Goal: Information Seeking & Learning: Find specific fact

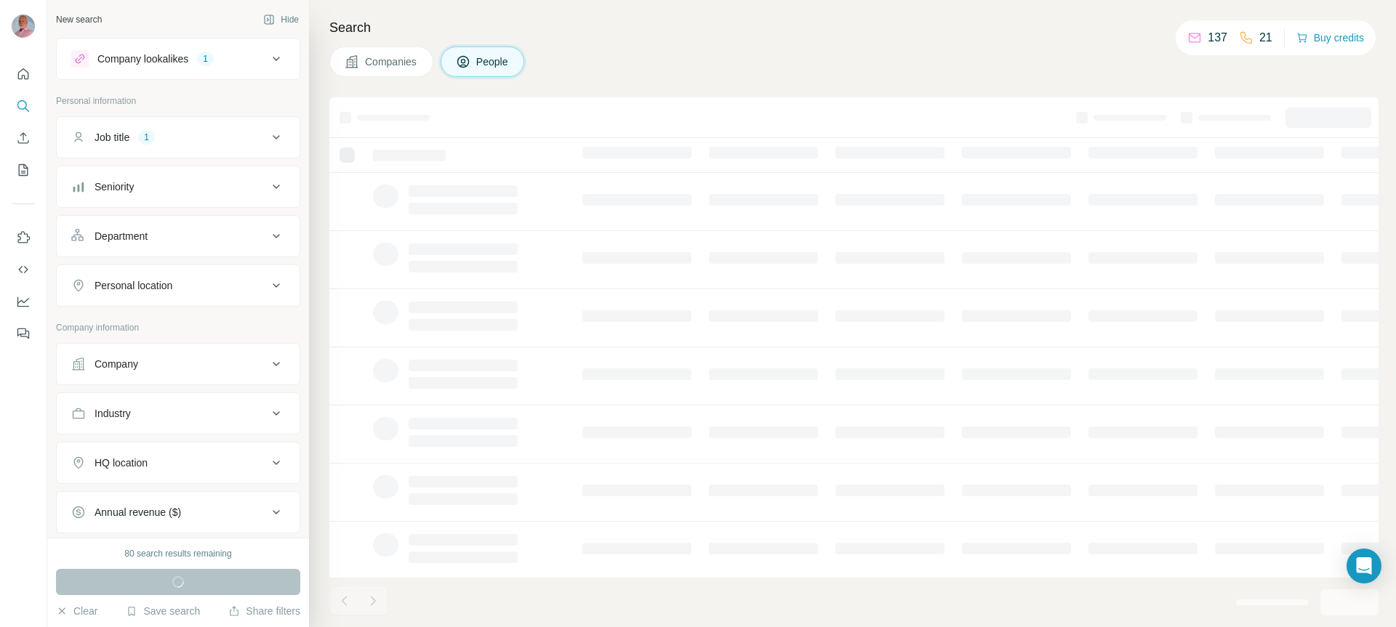
click at [268, 286] on icon at bounding box center [276, 285] width 17 height 17
click at [232, 324] on input "text" at bounding box center [178, 322] width 214 height 26
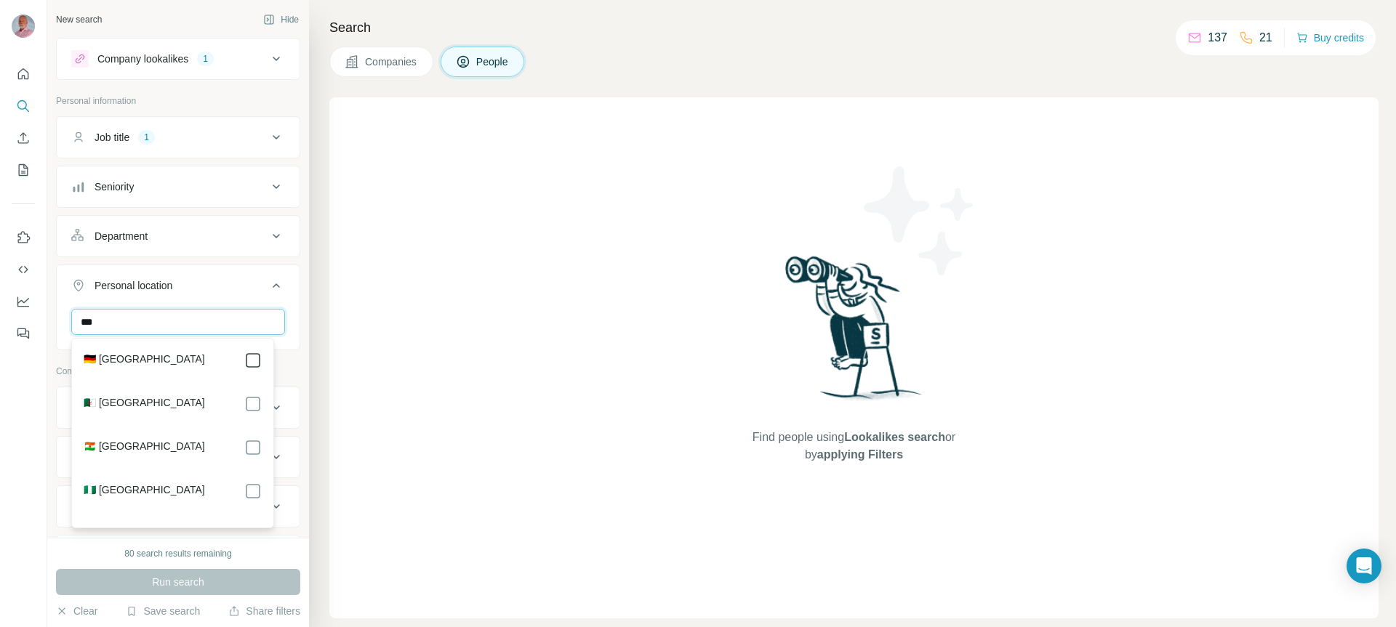
type input "***"
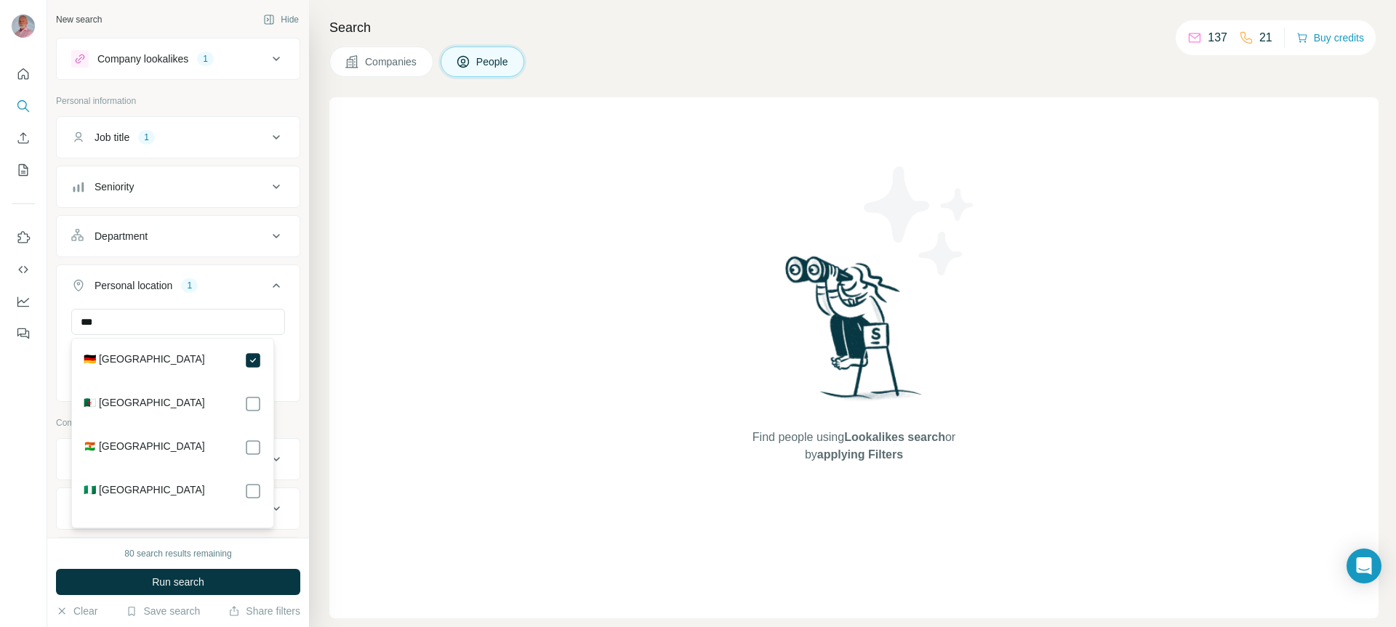
click at [257, 547] on div "80 search results remaining" at bounding box center [178, 553] width 244 height 13
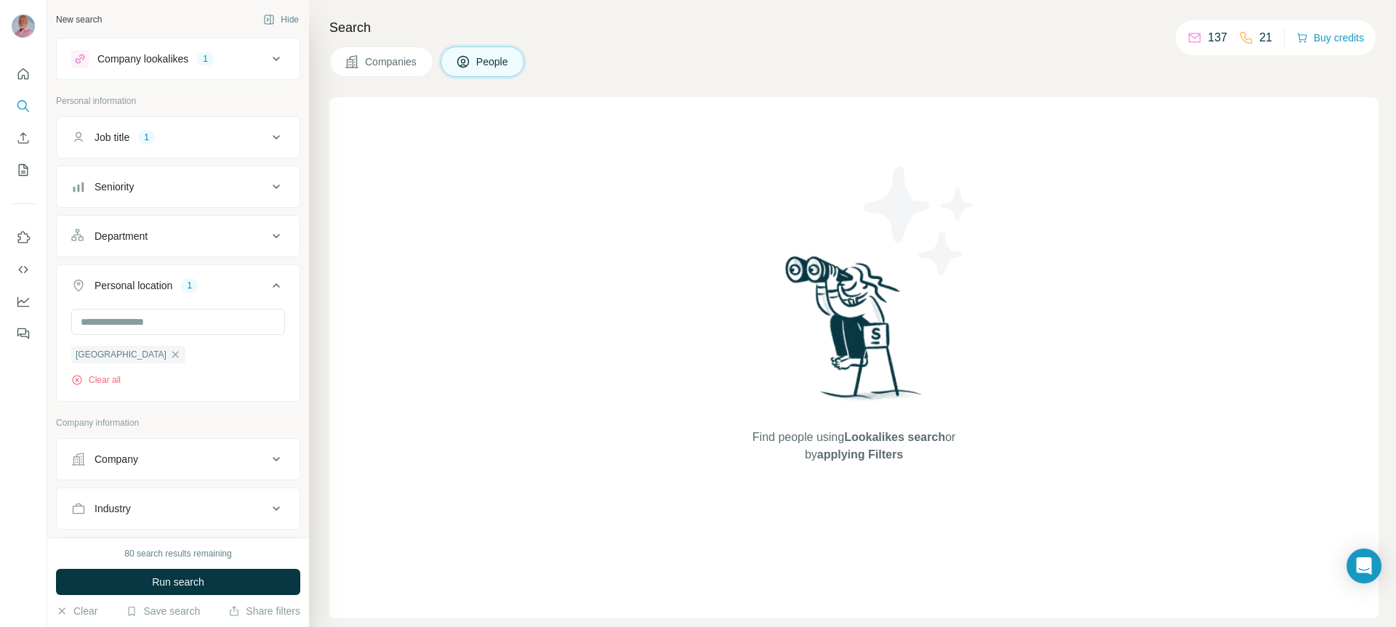
click at [204, 142] on div "Job title 1" at bounding box center [169, 137] width 196 height 15
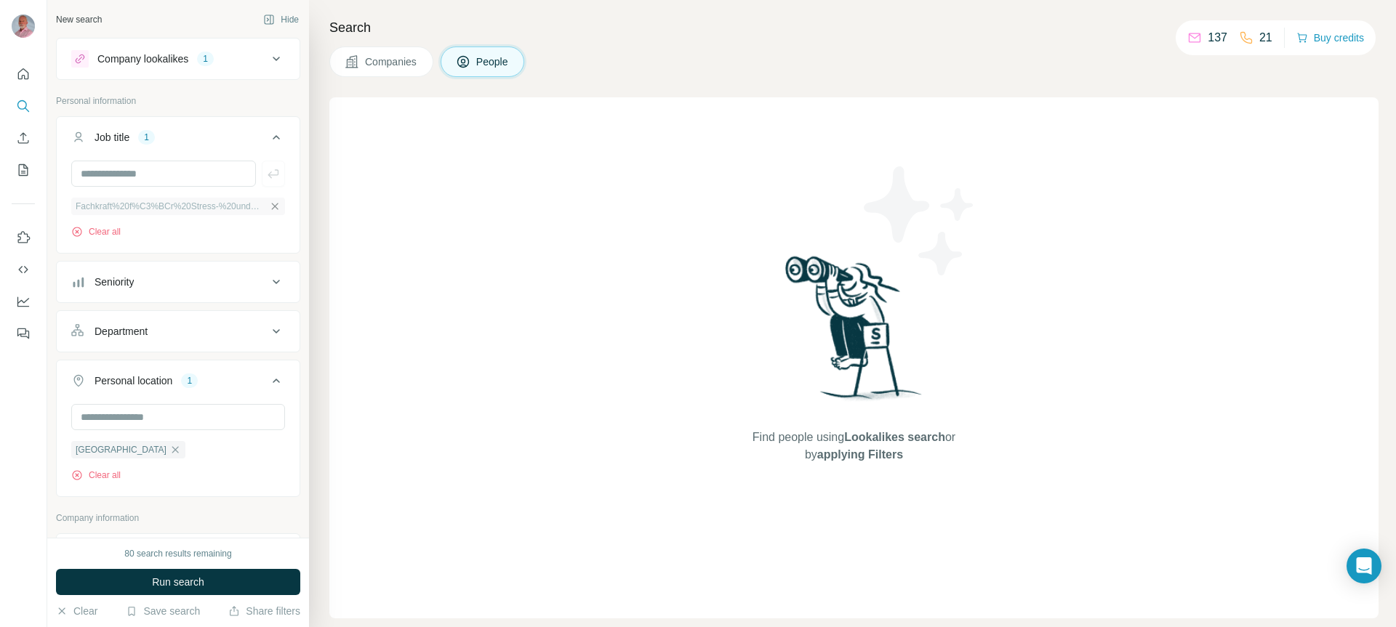
click at [269, 210] on icon "button" at bounding box center [275, 207] width 12 height 12
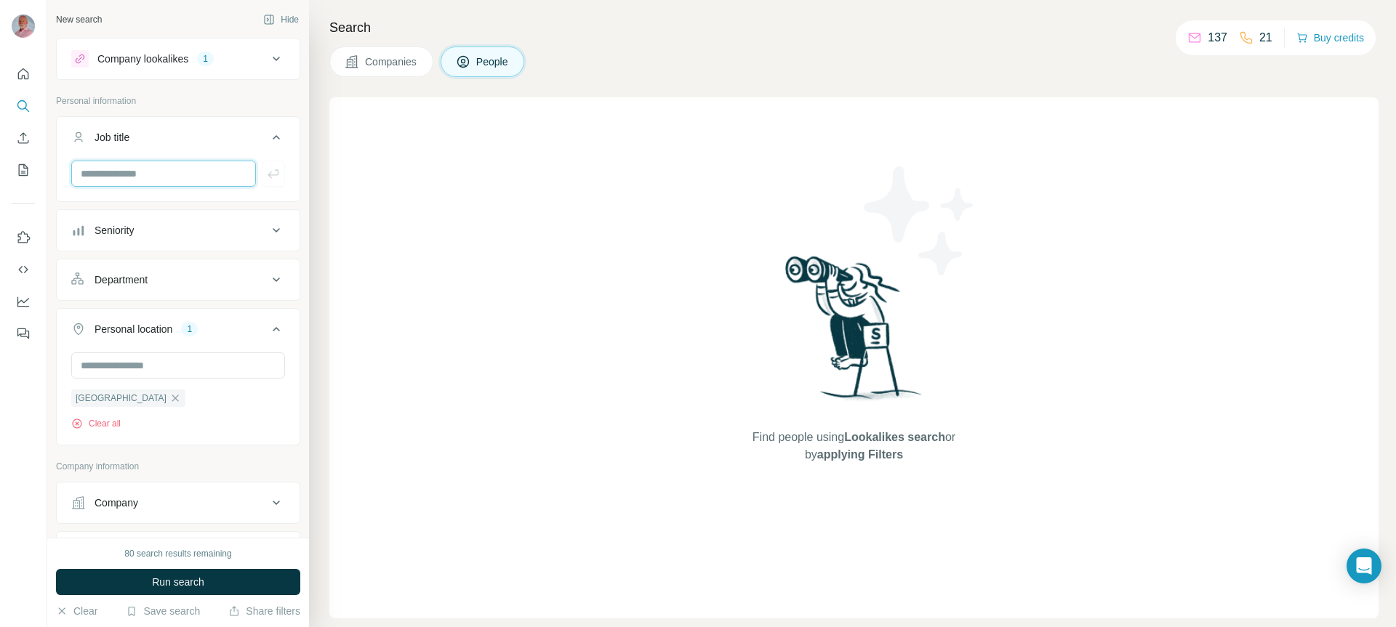
click at [202, 174] on input "text" at bounding box center [163, 174] width 185 height 26
type input "**********"
click at [201, 234] on div "Seniority" at bounding box center [169, 230] width 196 height 15
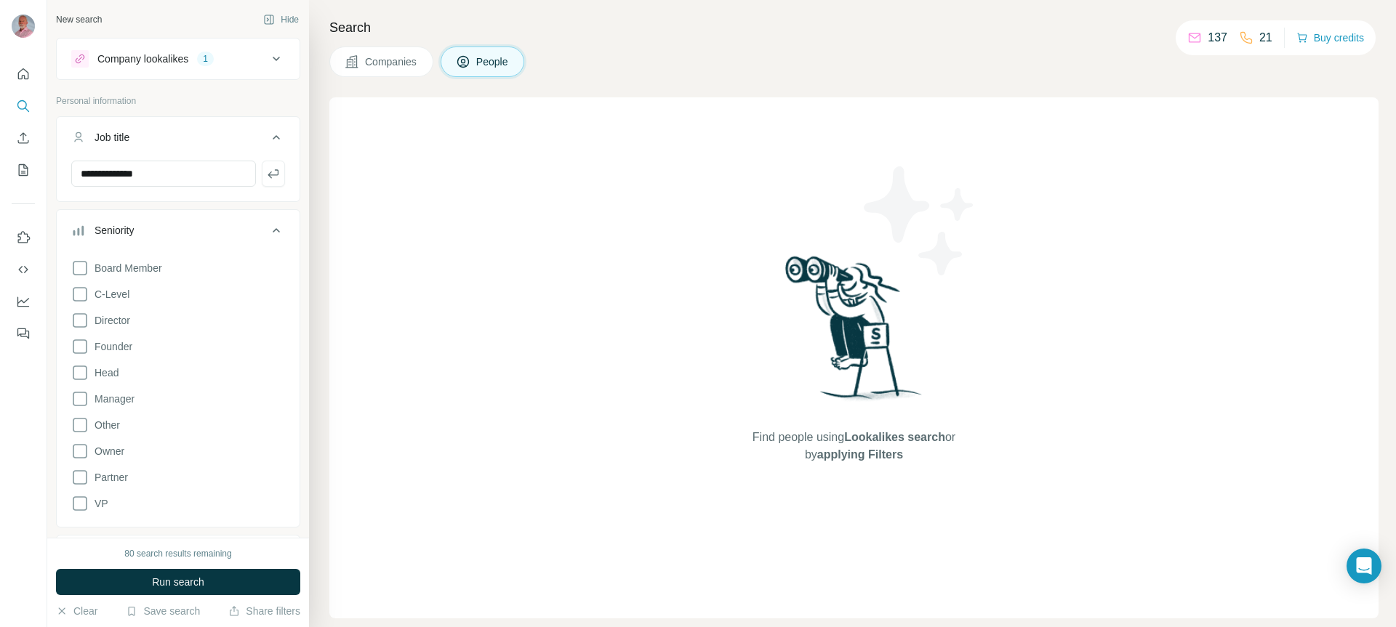
click at [201, 234] on div "Seniority" at bounding box center [169, 230] width 196 height 15
click at [271, 55] on icon at bounding box center [276, 58] width 17 height 17
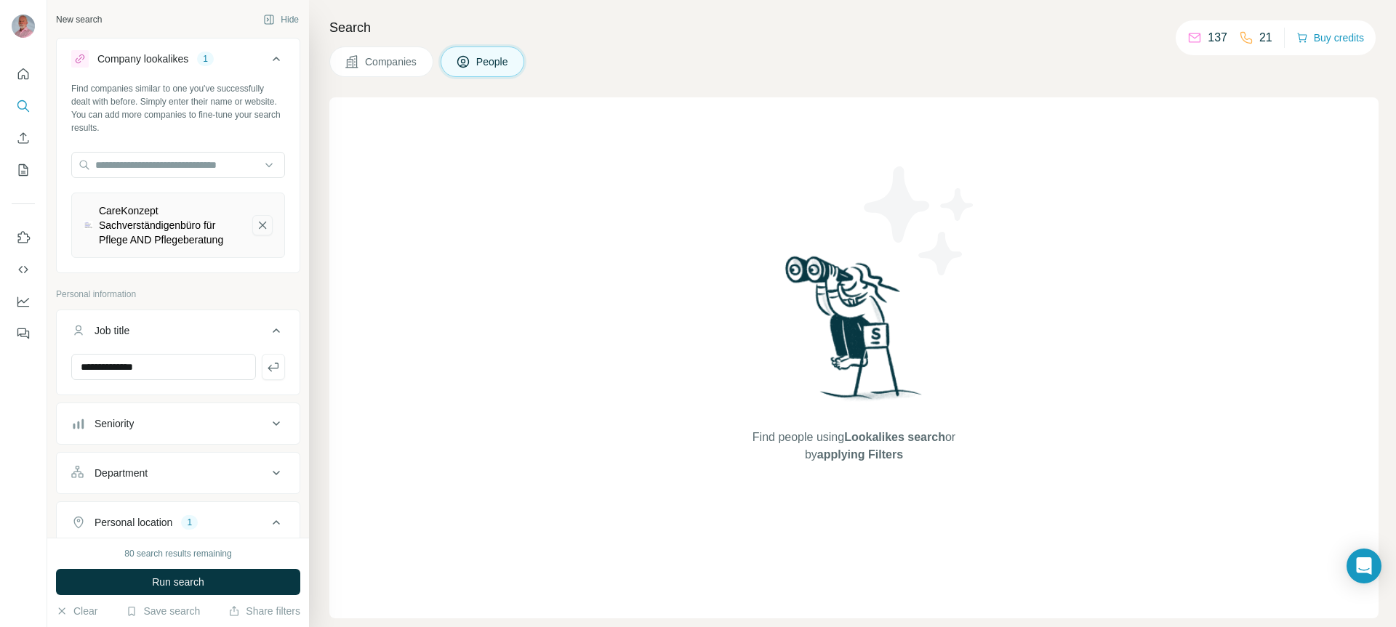
click at [256, 231] on icon "CareKonzept Sachverständigenbüro für Pflege AND Pflegeberatung-remove-button" at bounding box center [262, 225] width 13 height 15
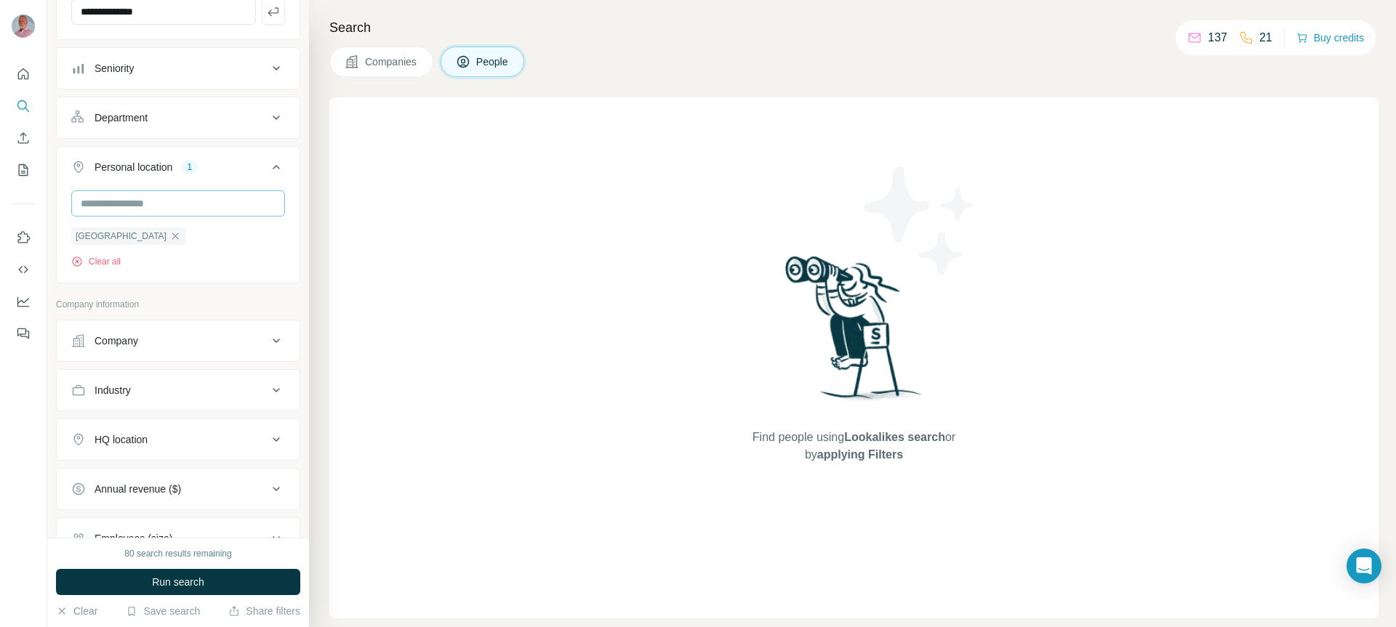
scroll to position [285, 0]
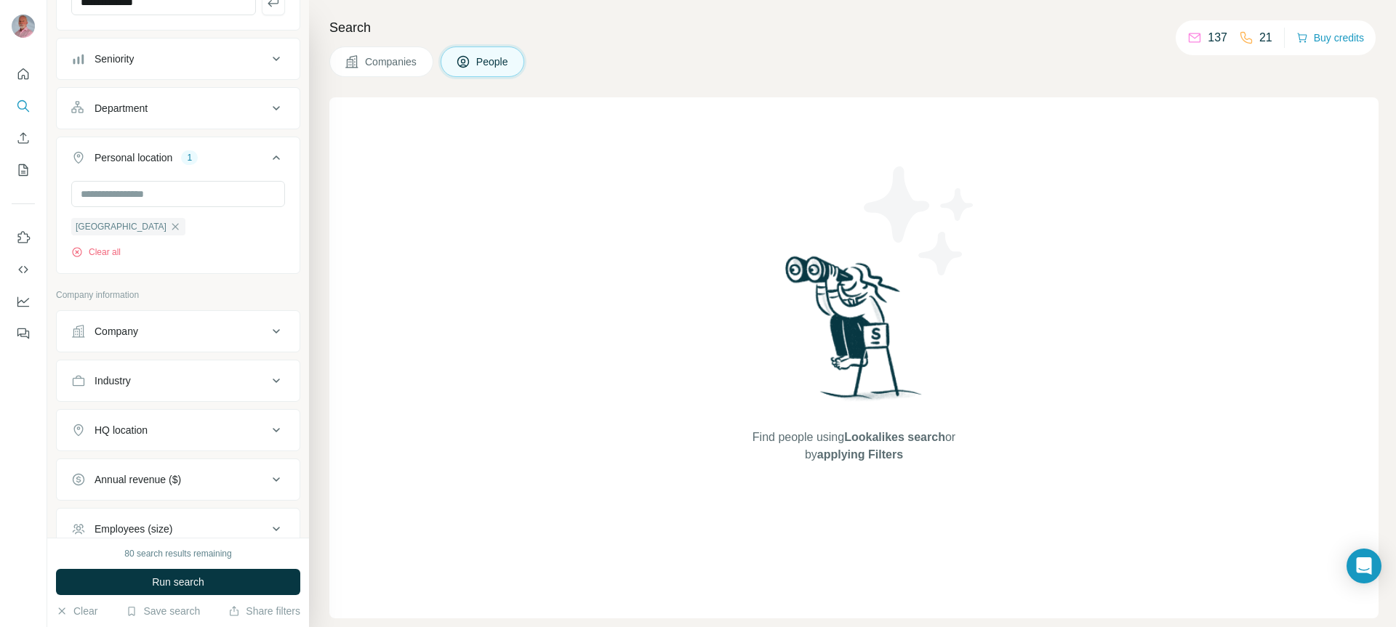
click at [182, 337] on div "Company" at bounding box center [169, 331] width 196 height 15
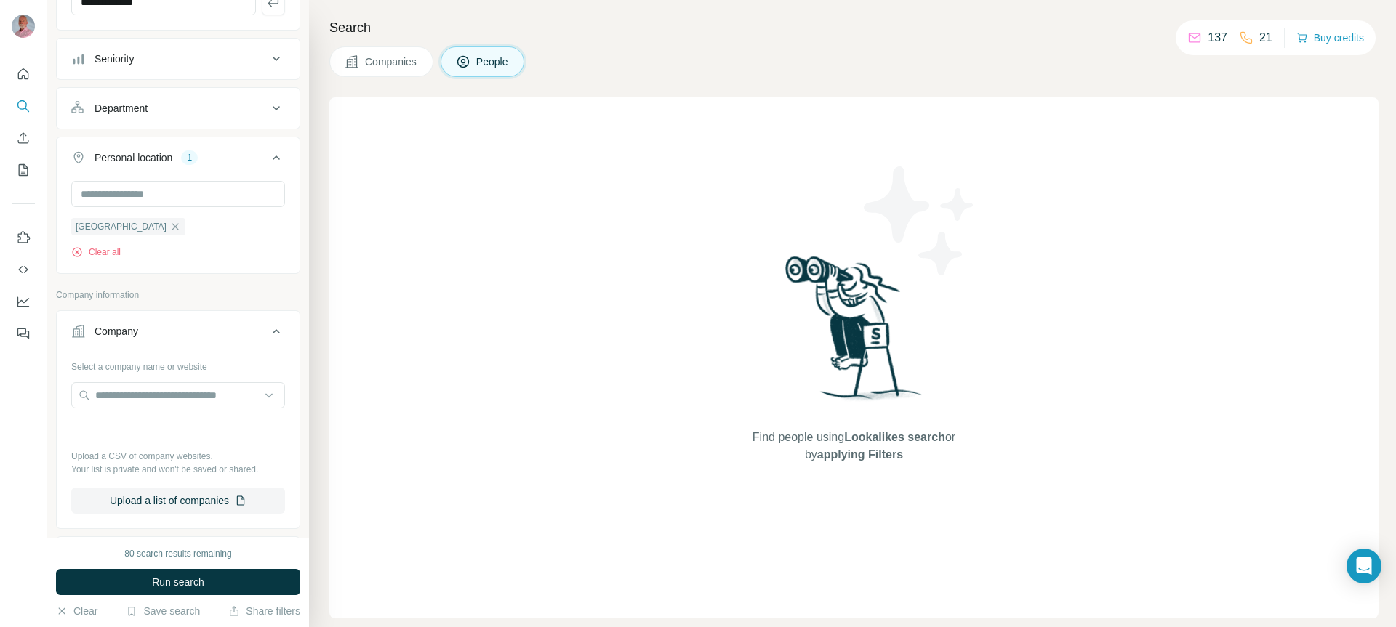
click at [212, 294] on p "Company information" at bounding box center [178, 295] width 244 height 13
click at [269, 333] on icon at bounding box center [276, 331] width 17 height 17
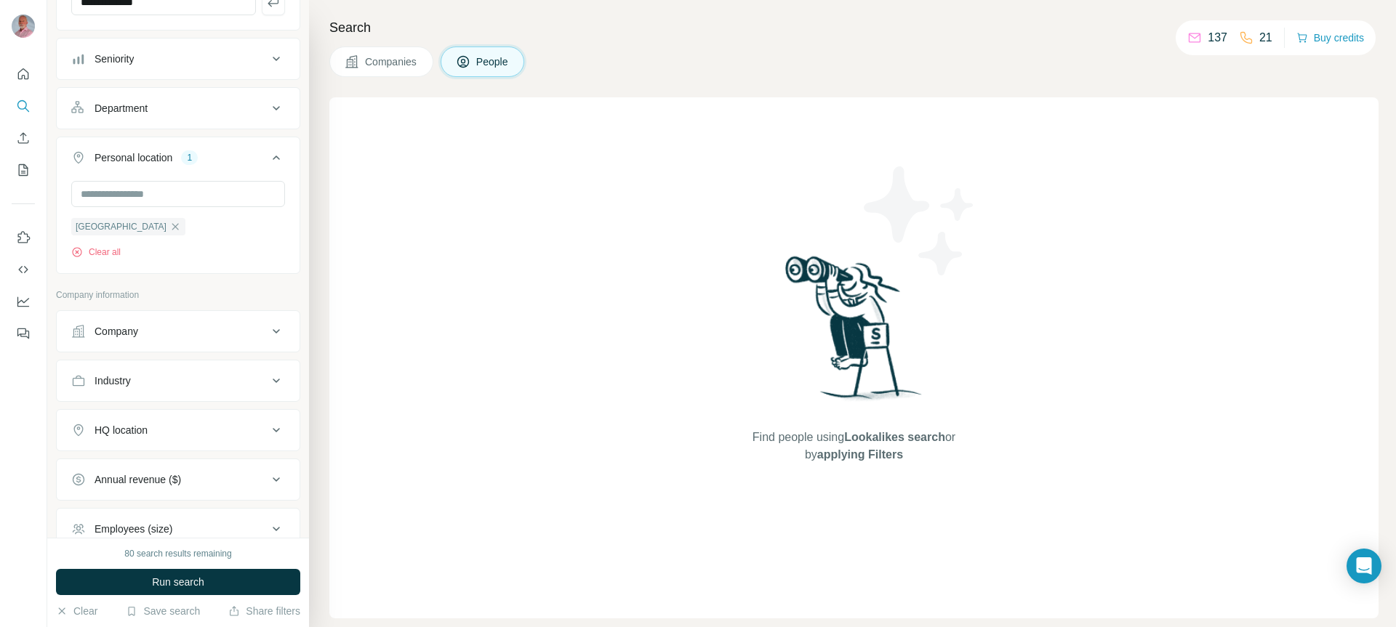
click at [239, 380] on div "Industry" at bounding box center [169, 381] width 196 height 15
click at [217, 416] on input at bounding box center [171, 417] width 180 height 16
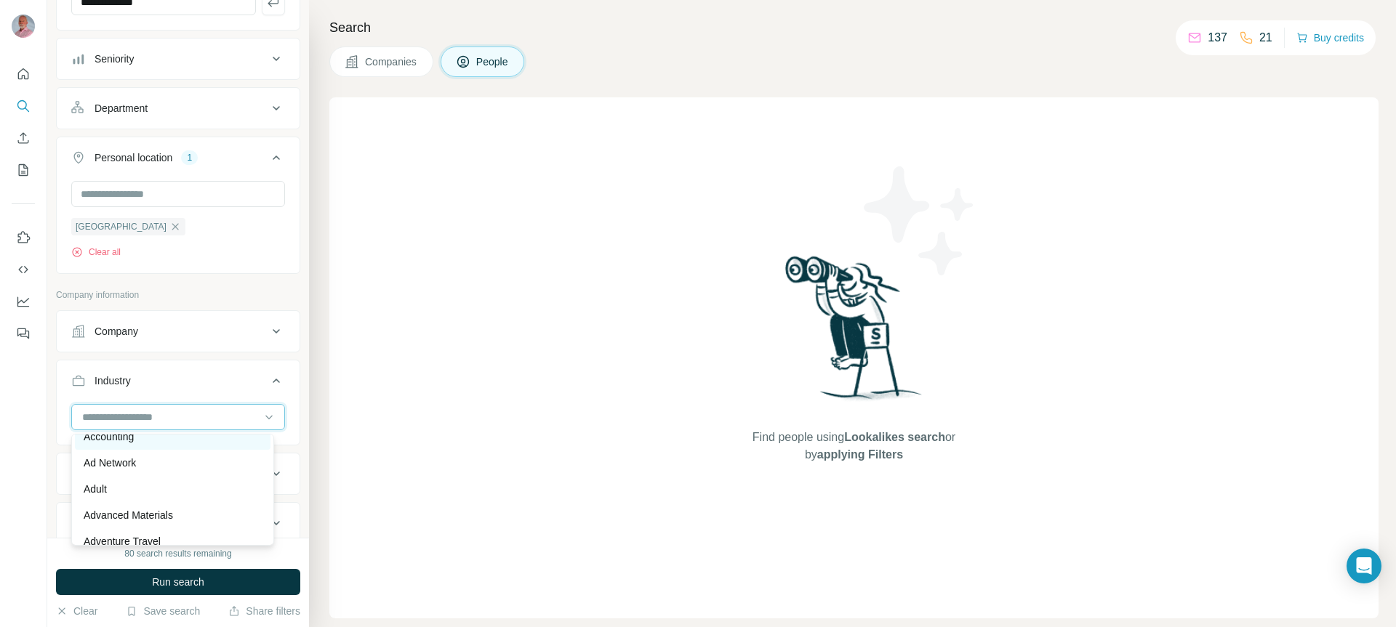
scroll to position [0, 0]
click at [228, 300] on p "Company information" at bounding box center [178, 295] width 244 height 13
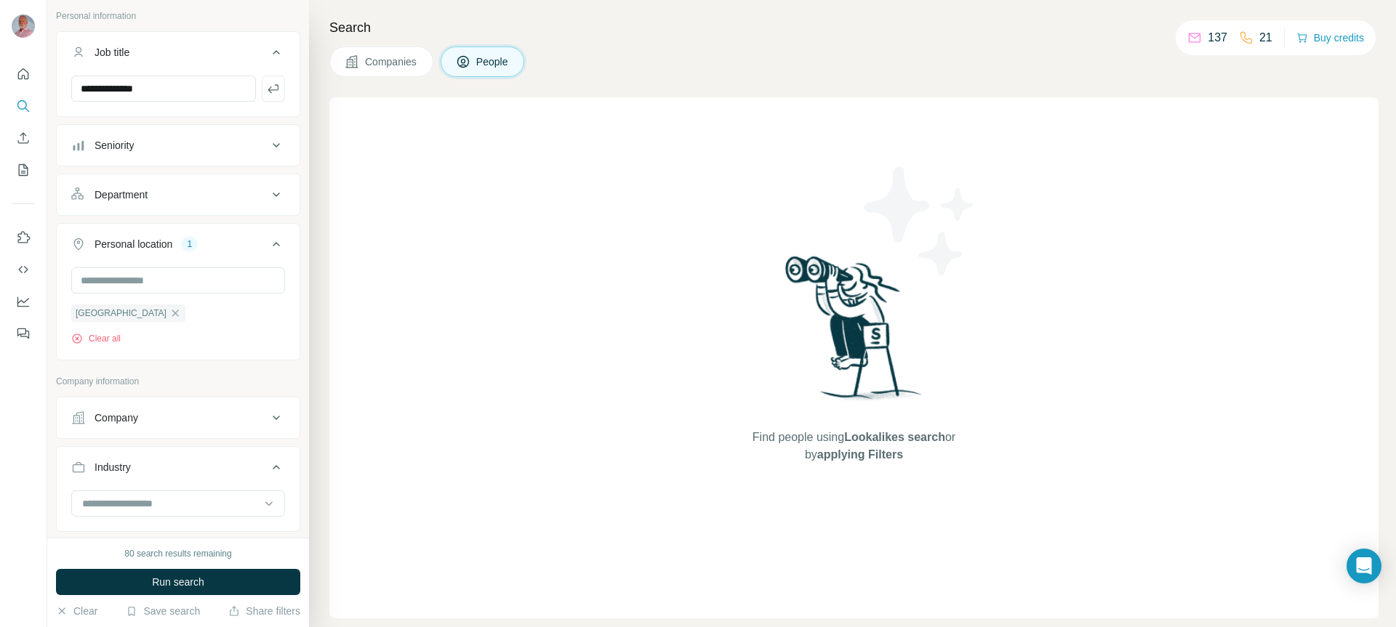
scroll to position [163, 0]
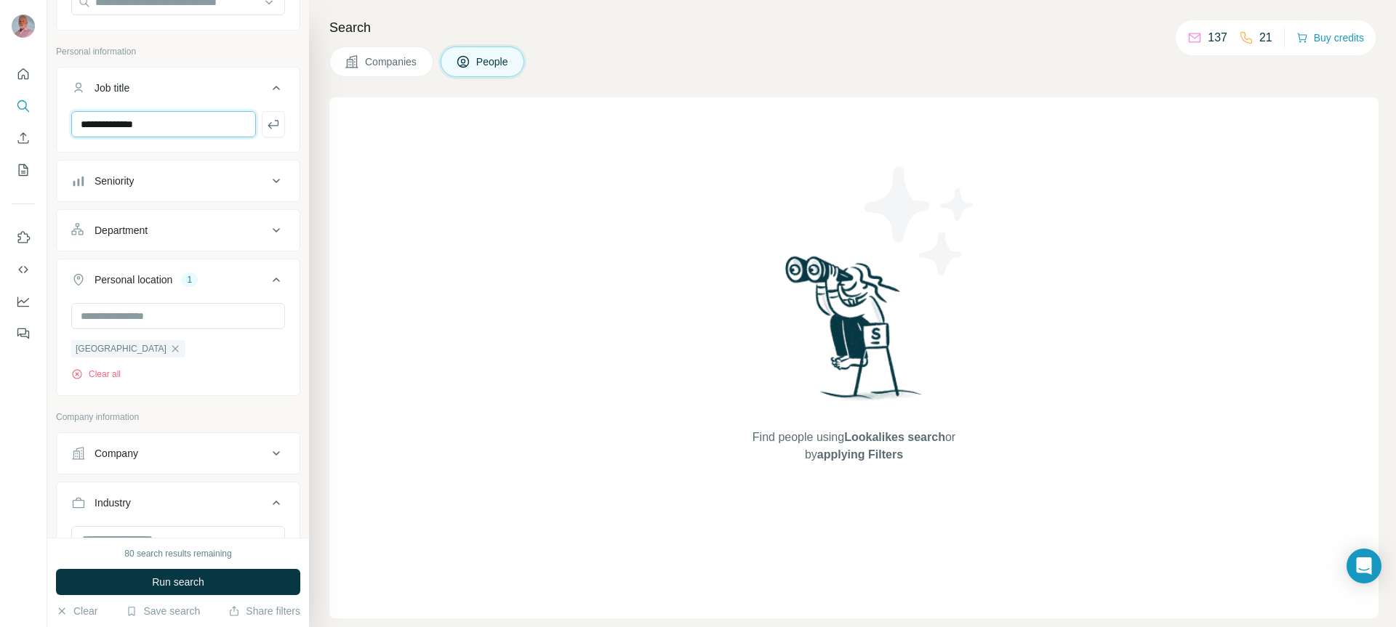
click at [226, 126] on input "**********" at bounding box center [163, 124] width 185 height 26
click at [266, 122] on icon "button" at bounding box center [273, 124] width 15 height 15
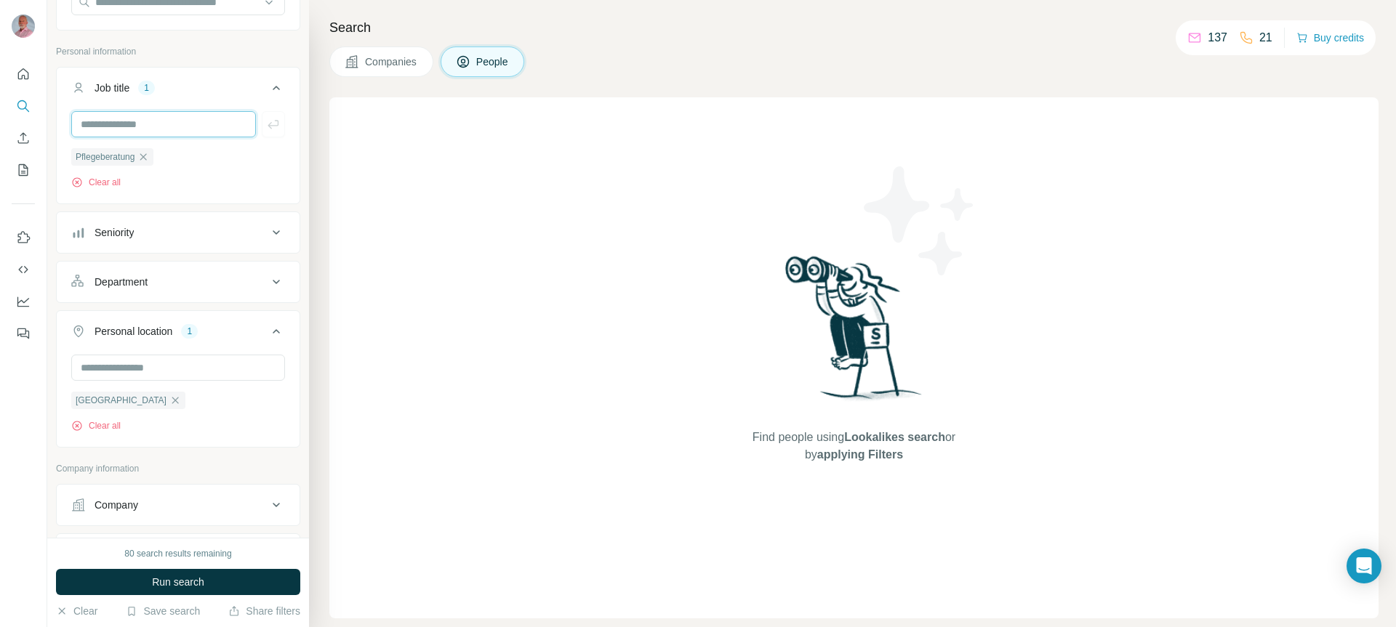
click at [183, 124] on input "text" at bounding box center [163, 124] width 185 height 26
type input "*****"
click at [198, 155] on icon "button" at bounding box center [194, 157] width 12 height 12
click at [194, 582] on span "Run search" at bounding box center [178, 582] width 52 height 15
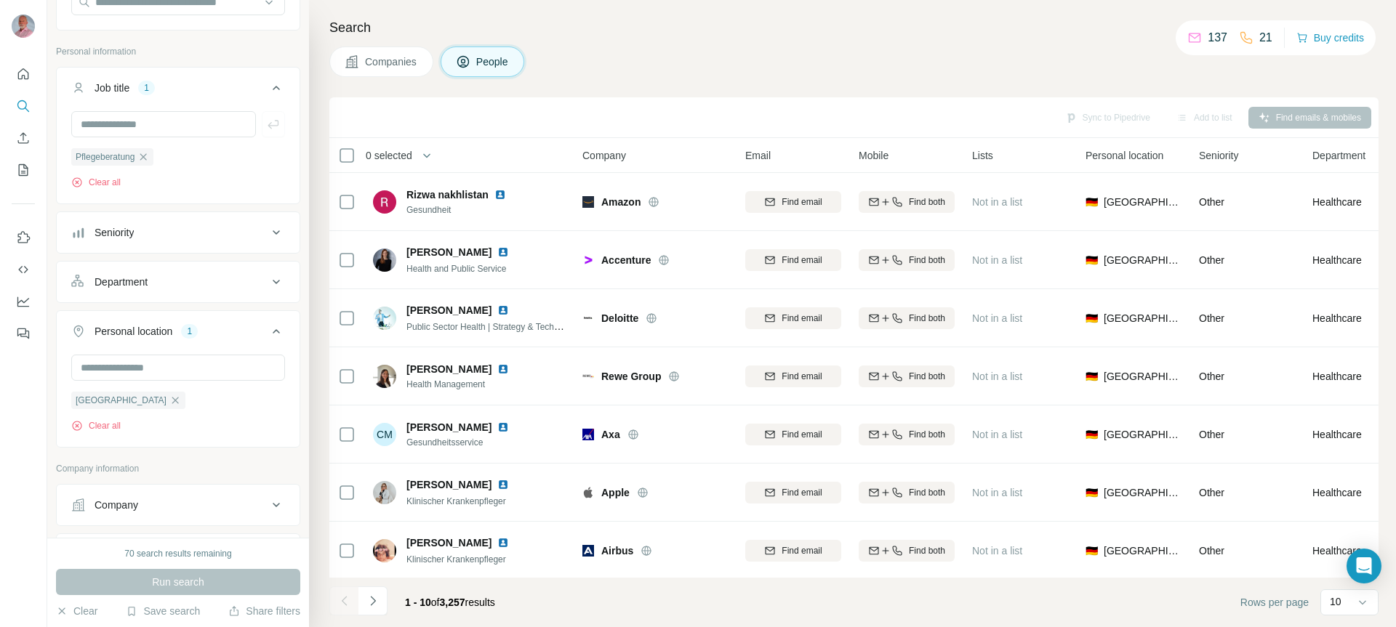
click at [379, 57] on span "Companies" at bounding box center [391, 62] width 53 height 15
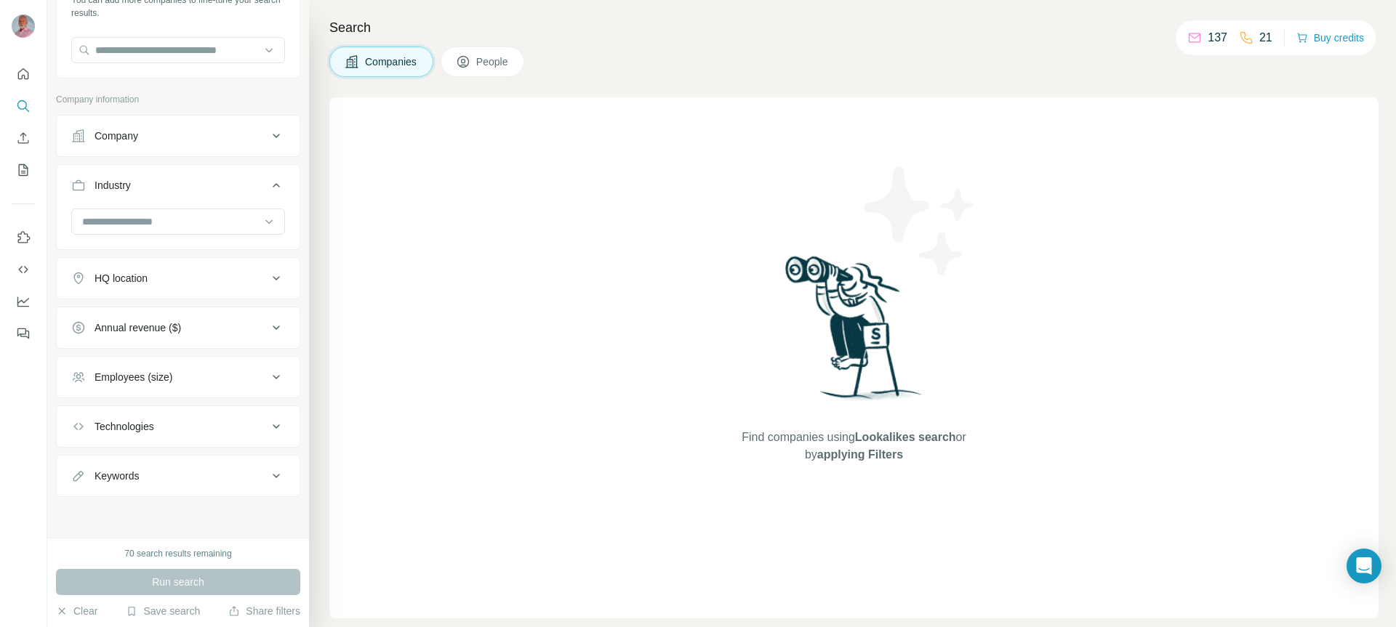
scroll to position [115, 0]
click at [395, 60] on span "Companies" at bounding box center [391, 62] width 53 height 15
click at [520, 60] on button "People" at bounding box center [483, 62] width 84 height 31
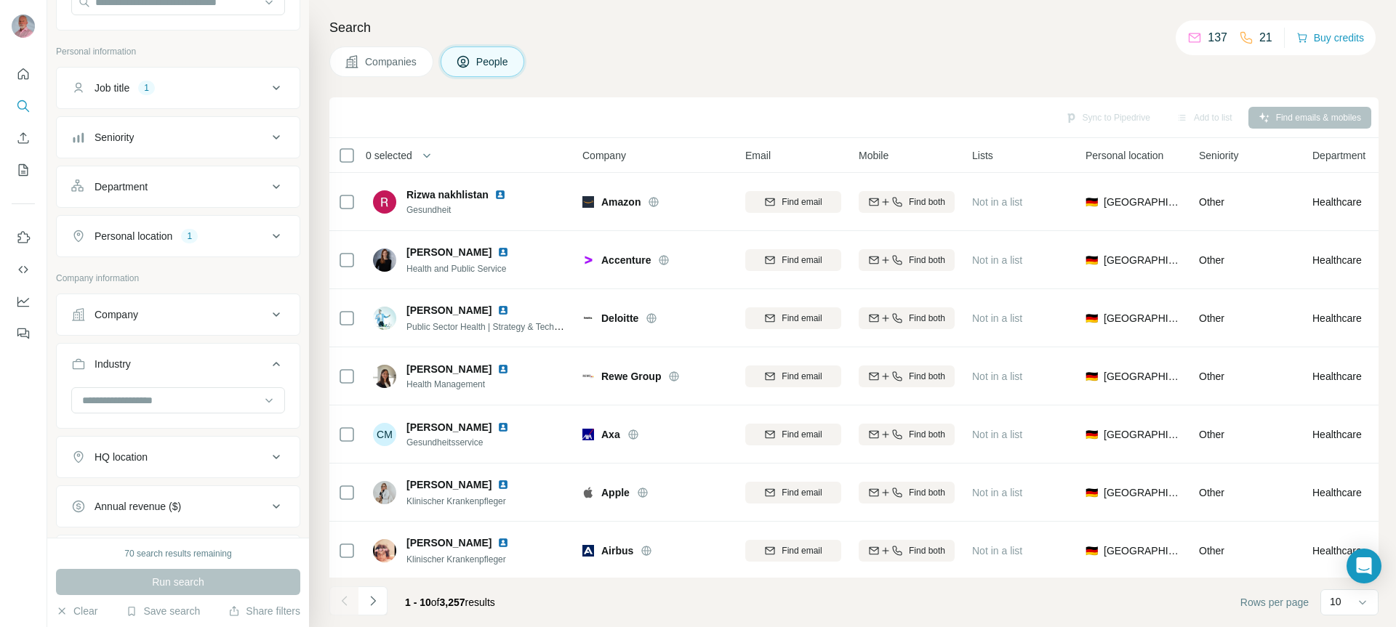
click at [249, 87] on div "Job title 1" at bounding box center [169, 88] width 196 height 15
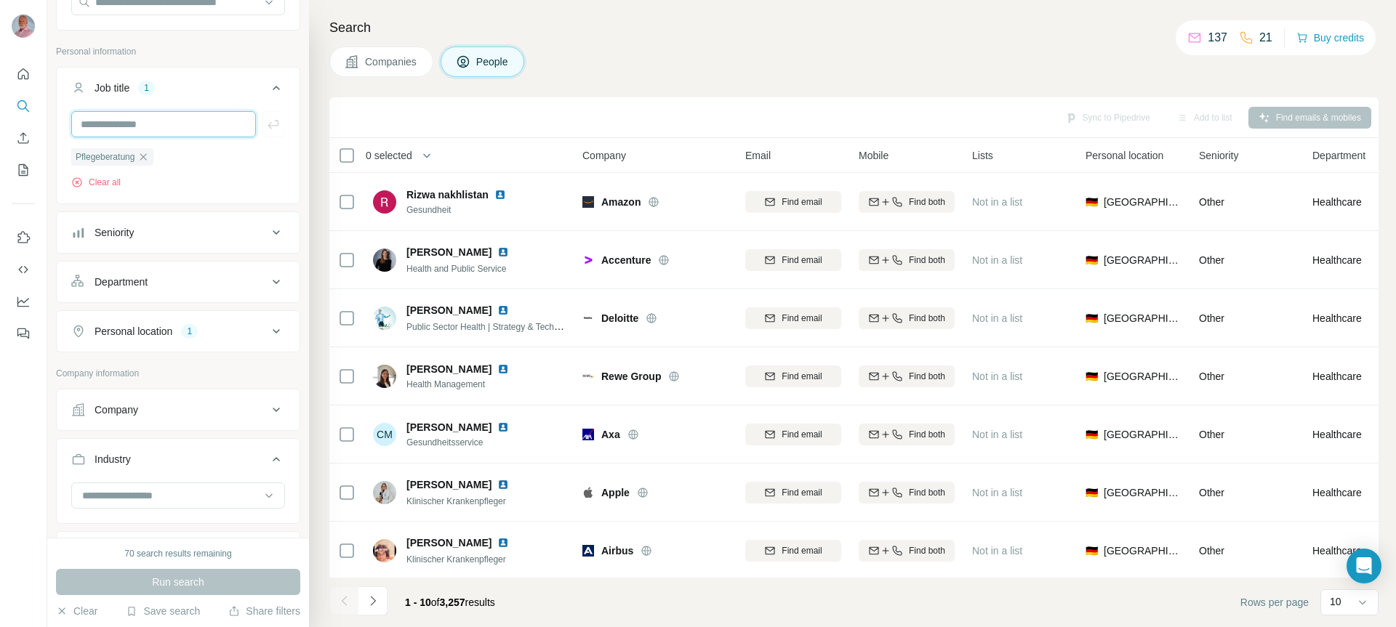
click at [184, 129] on input "text" at bounding box center [163, 124] width 185 height 26
type input "**********"
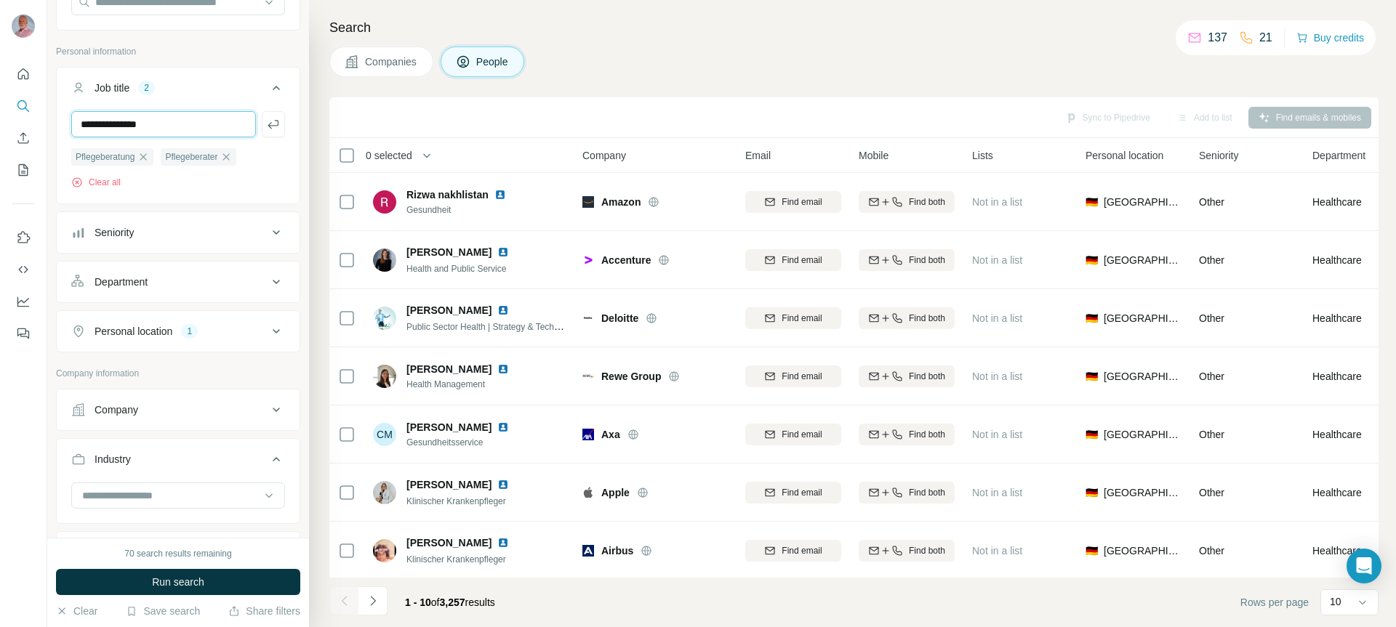
type input "**********"
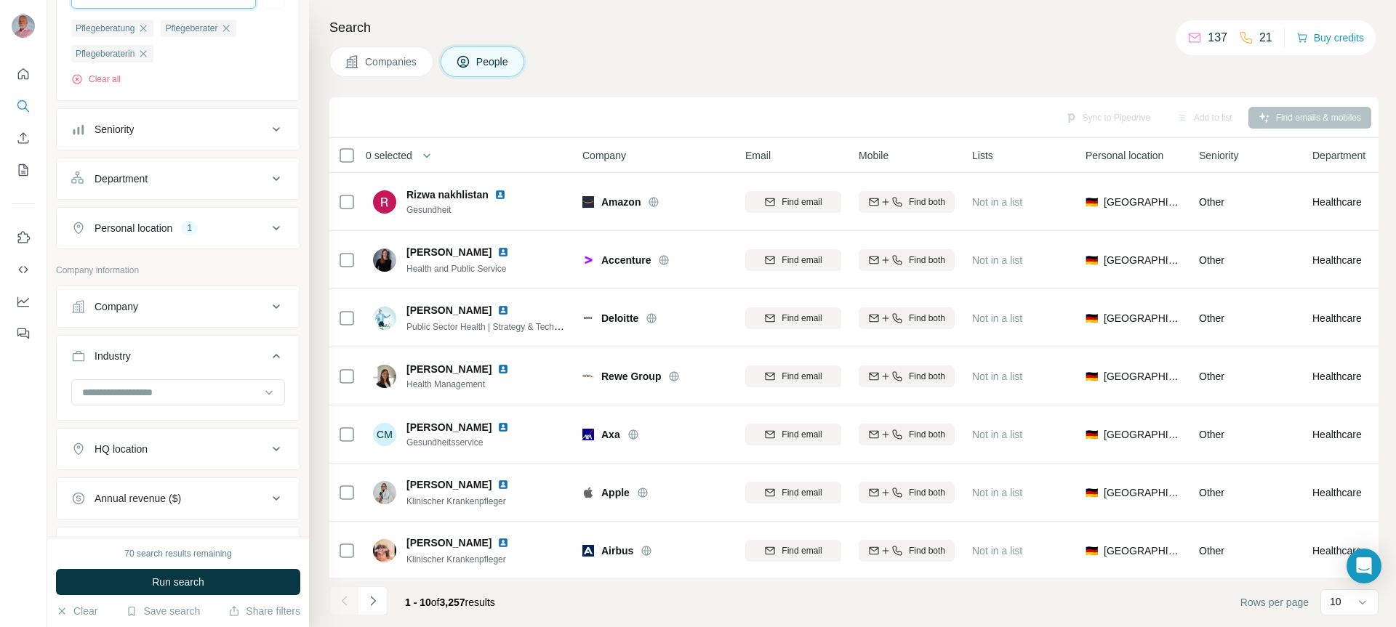
scroll to position [301, 0]
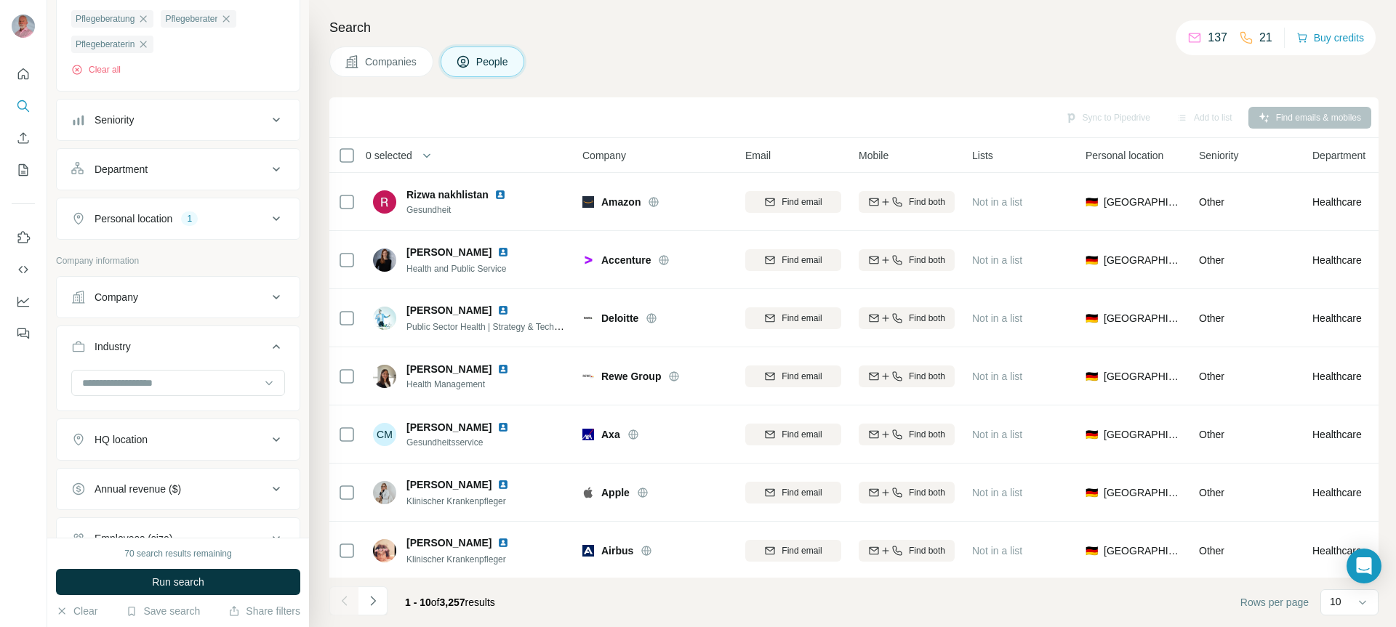
click at [268, 216] on icon at bounding box center [276, 218] width 17 height 17
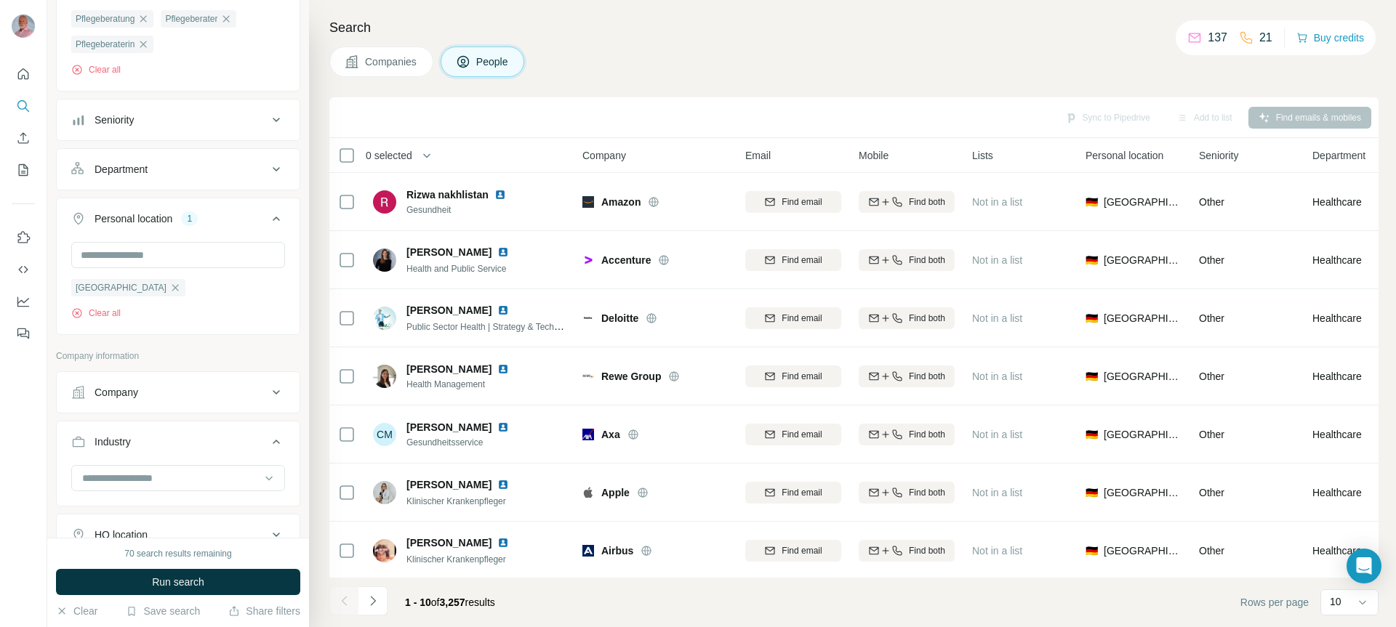
click at [210, 363] on p "Company information" at bounding box center [178, 356] width 244 height 13
click at [223, 355] on p "Company information" at bounding box center [178, 356] width 244 height 13
click at [214, 350] on div "Company lookalikes Find companies similar to one you've successfully dealt with…" at bounding box center [178, 245] width 244 height 1017
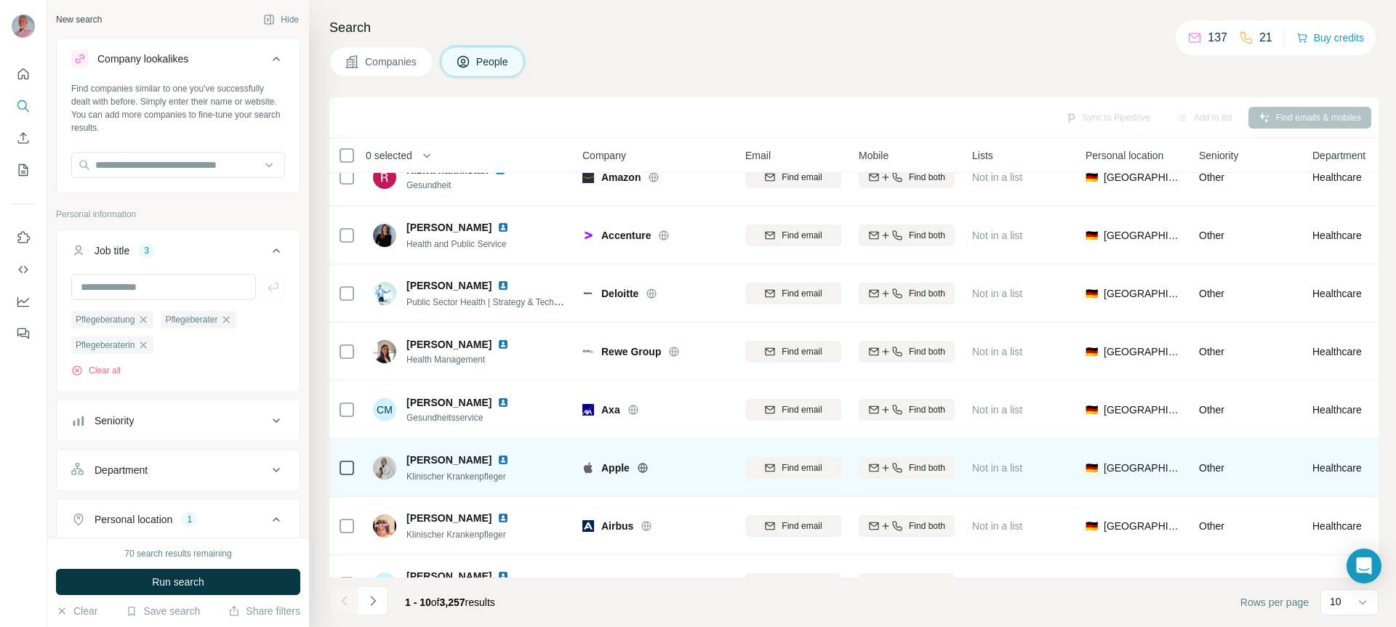
scroll to position [0, 0]
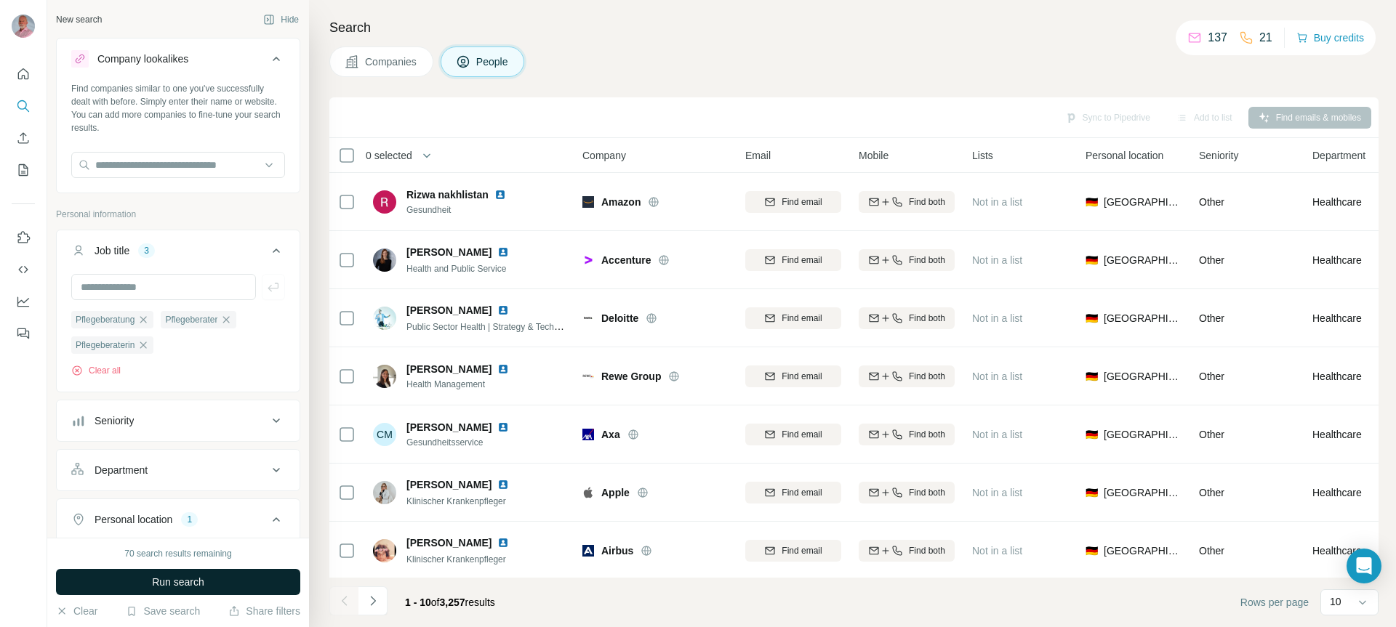
click at [168, 579] on span "Run search" at bounding box center [178, 582] width 52 height 15
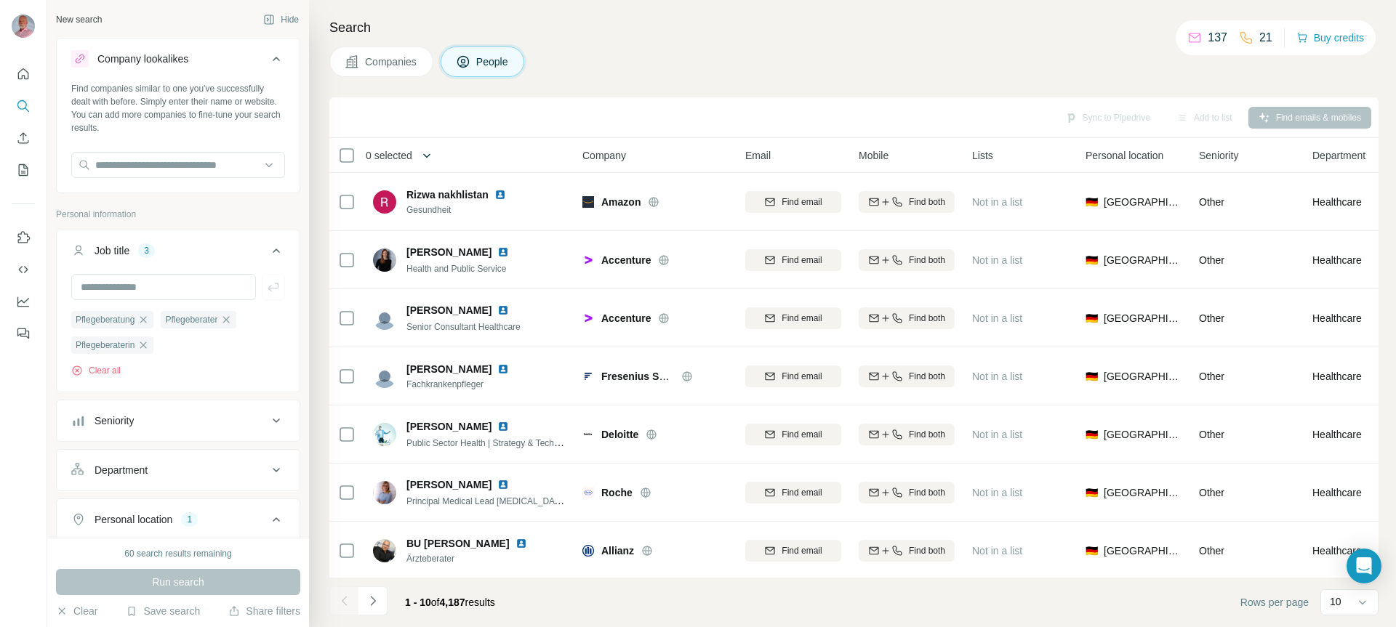
click at [432, 153] on icon "button" at bounding box center [426, 155] width 15 height 15
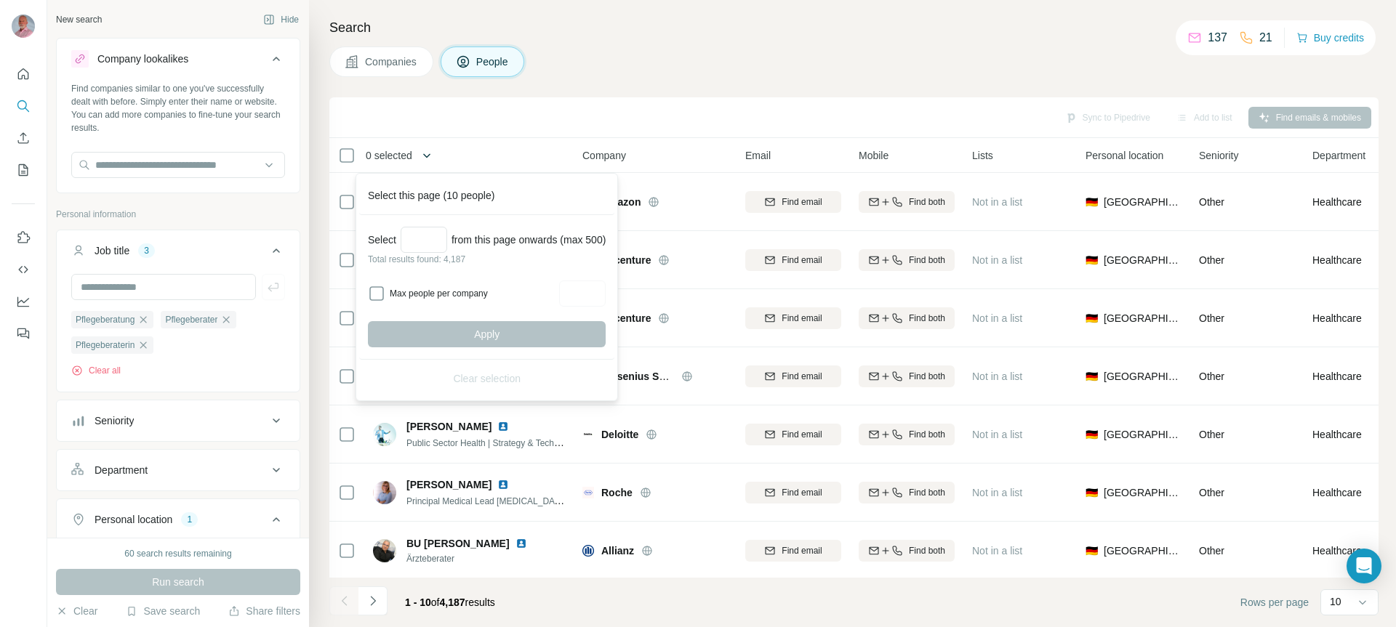
click at [432, 153] on icon "button" at bounding box center [426, 155] width 15 height 15
click at [469, 126] on div "Sync to Pipedrive Add to list Find emails & mobiles" at bounding box center [854, 117] width 1035 height 25
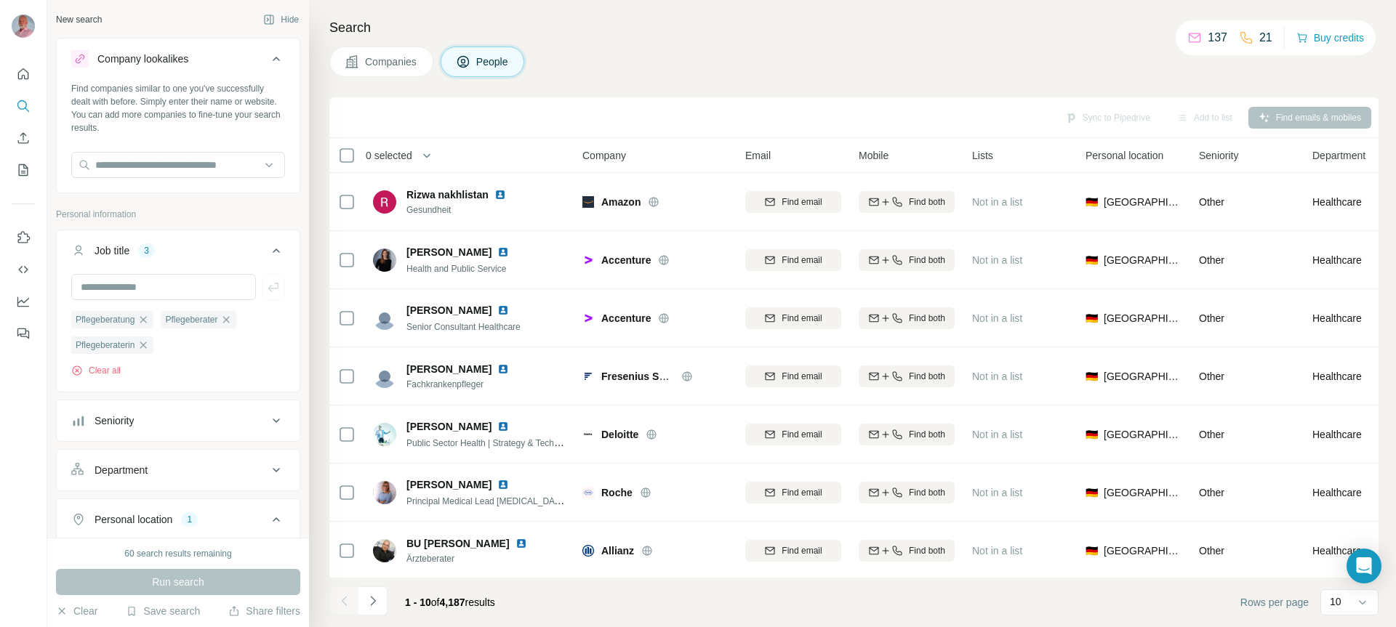
scroll to position [185, 0]
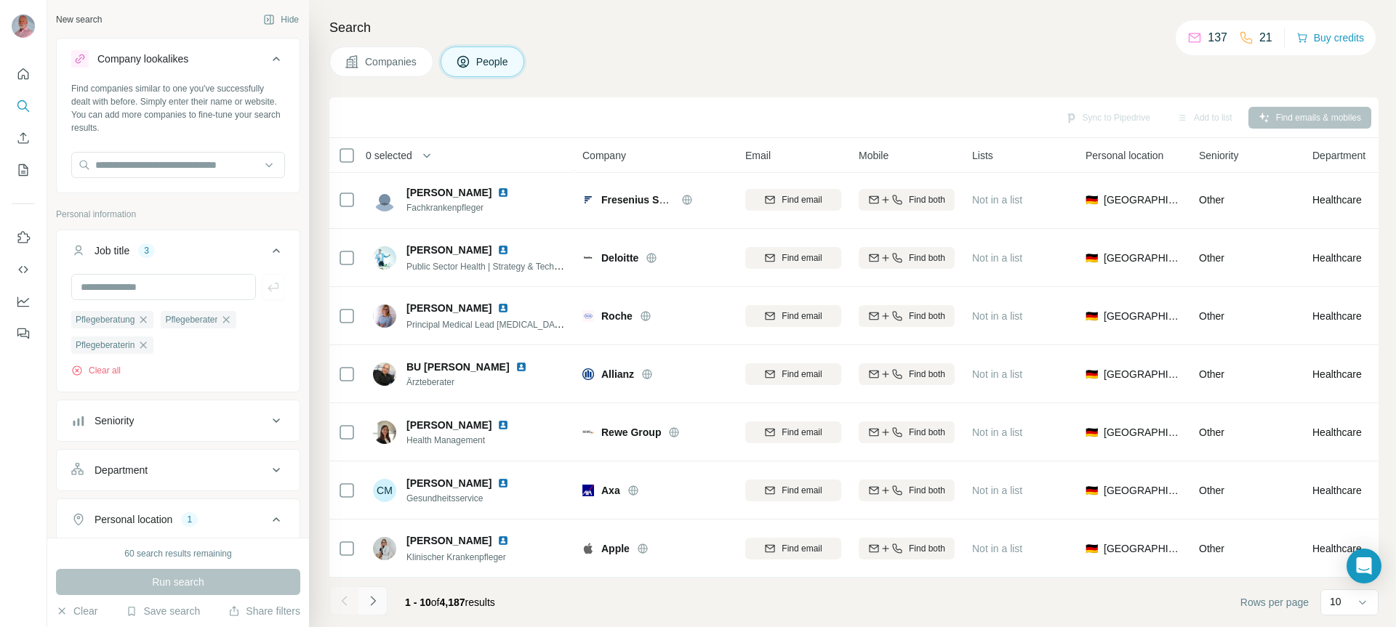
click at [373, 595] on icon "Navigate to next page" at bounding box center [373, 601] width 15 height 15
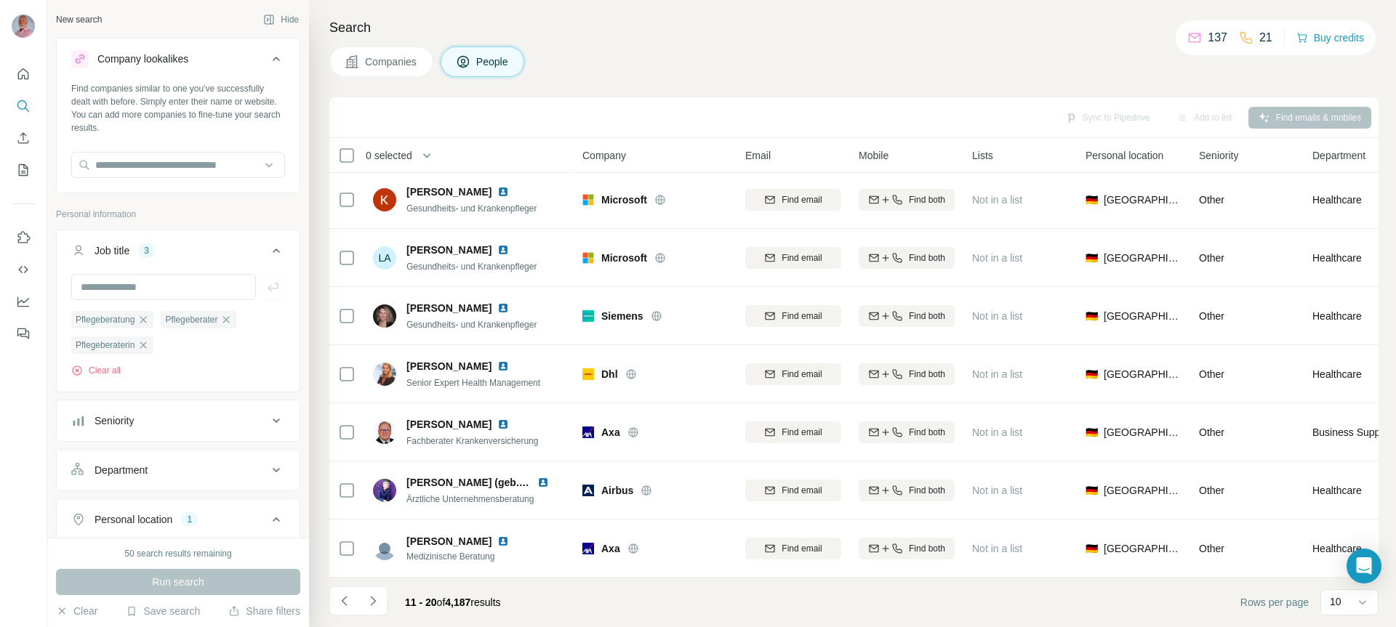
click at [387, 55] on span "Companies" at bounding box center [391, 62] width 53 height 15
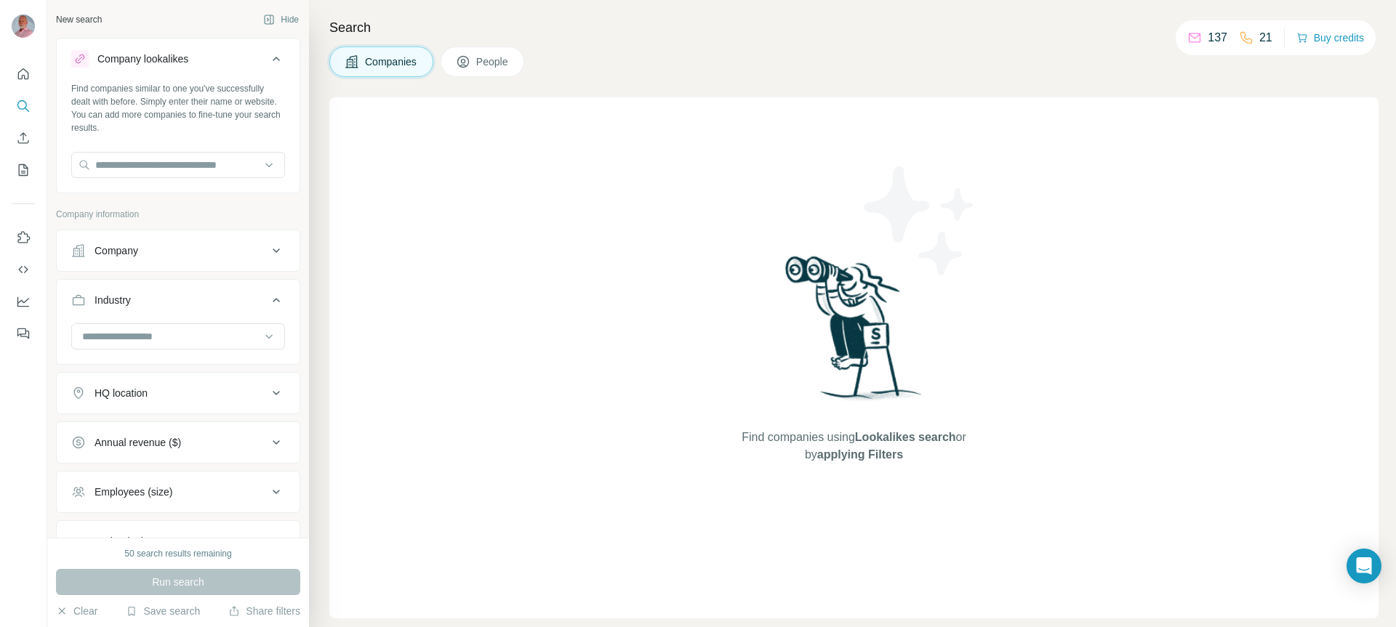
click at [172, 577] on div "Run search" at bounding box center [178, 582] width 244 height 26
click at [211, 248] on div "Company" at bounding box center [169, 251] width 196 height 15
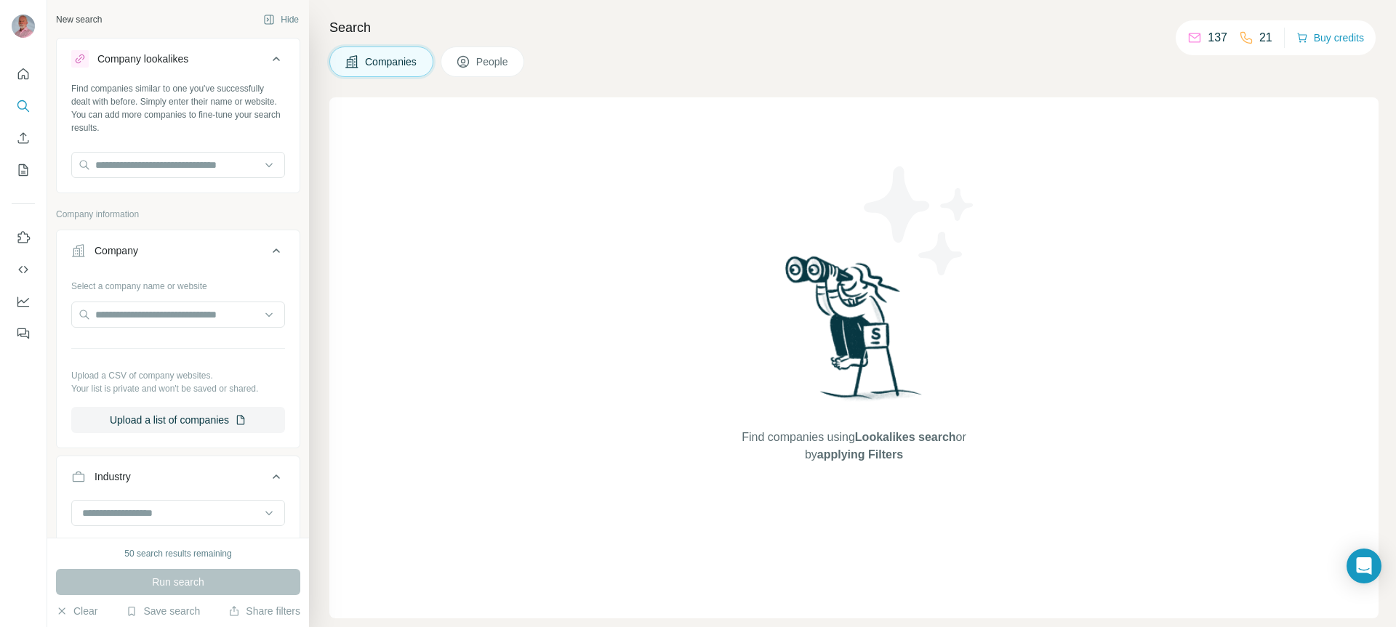
click at [206, 216] on p "Company information" at bounding box center [178, 214] width 244 height 13
click at [268, 251] on icon at bounding box center [276, 250] width 17 height 17
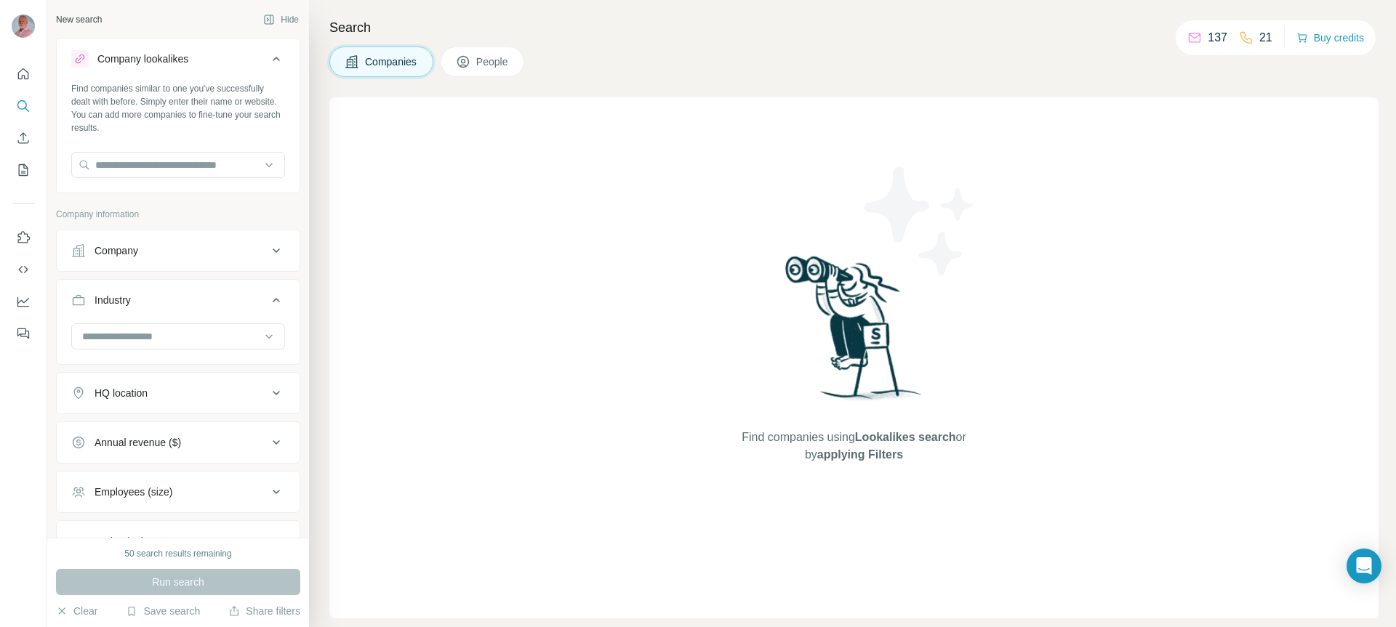
click at [271, 57] on icon at bounding box center [276, 58] width 17 height 17
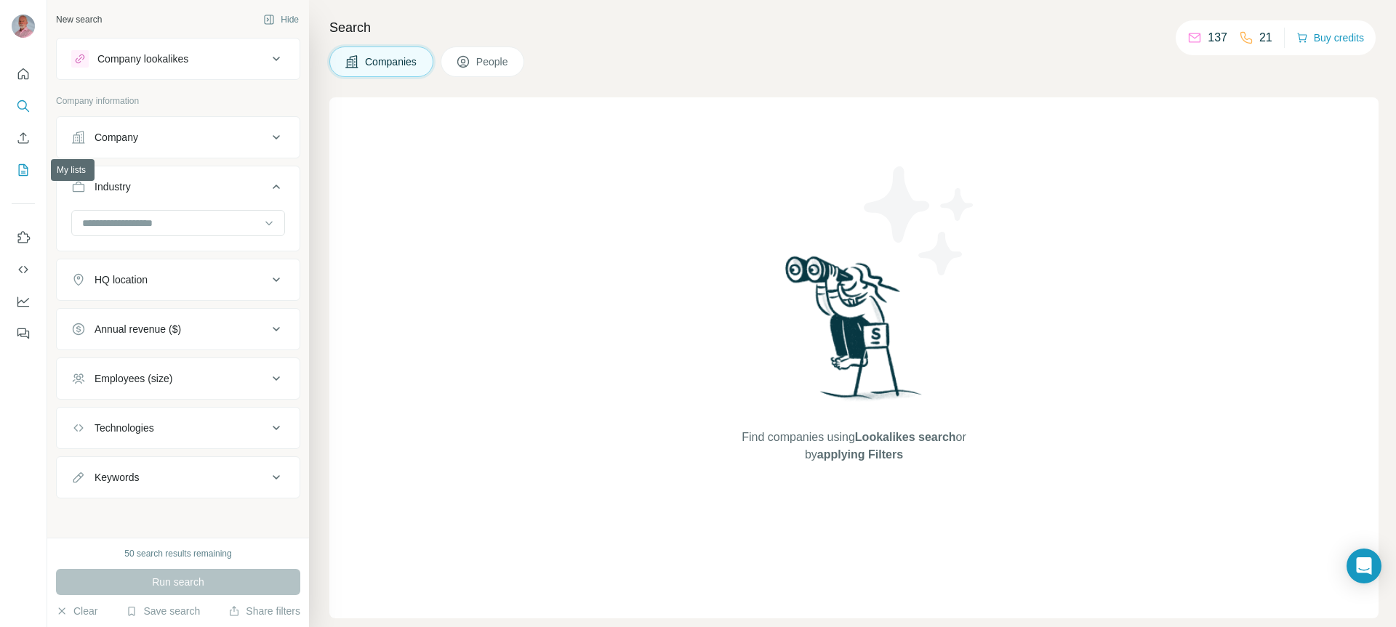
click at [23, 164] on icon "My lists" at bounding box center [23, 170] width 15 height 15
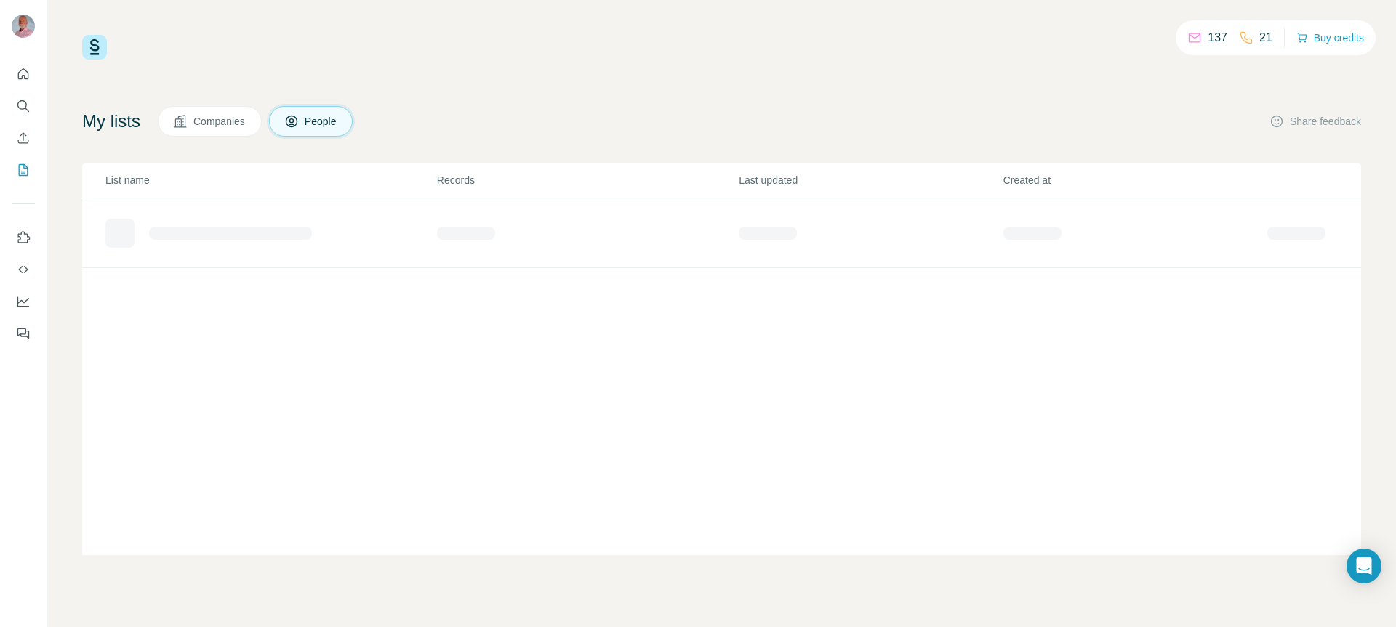
click at [325, 115] on span "People" at bounding box center [321, 121] width 33 height 15
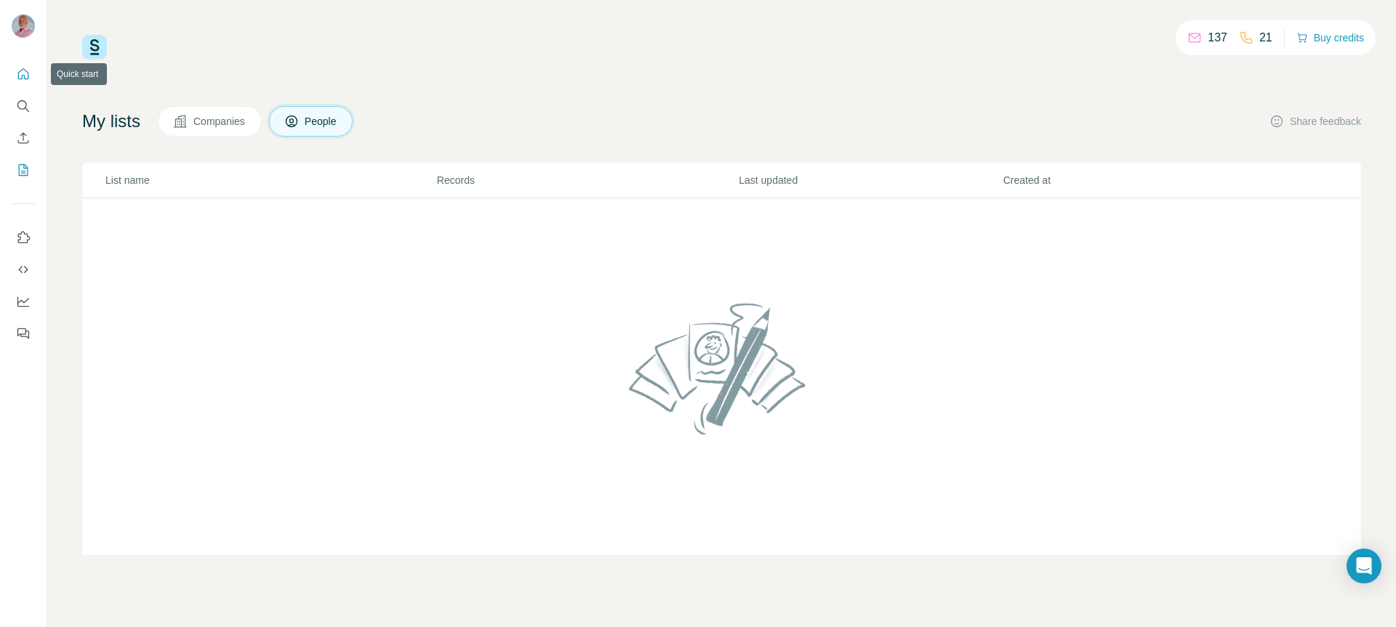
click at [23, 71] on icon "Quick start" at bounding box center [23, 74] width 15 height 15
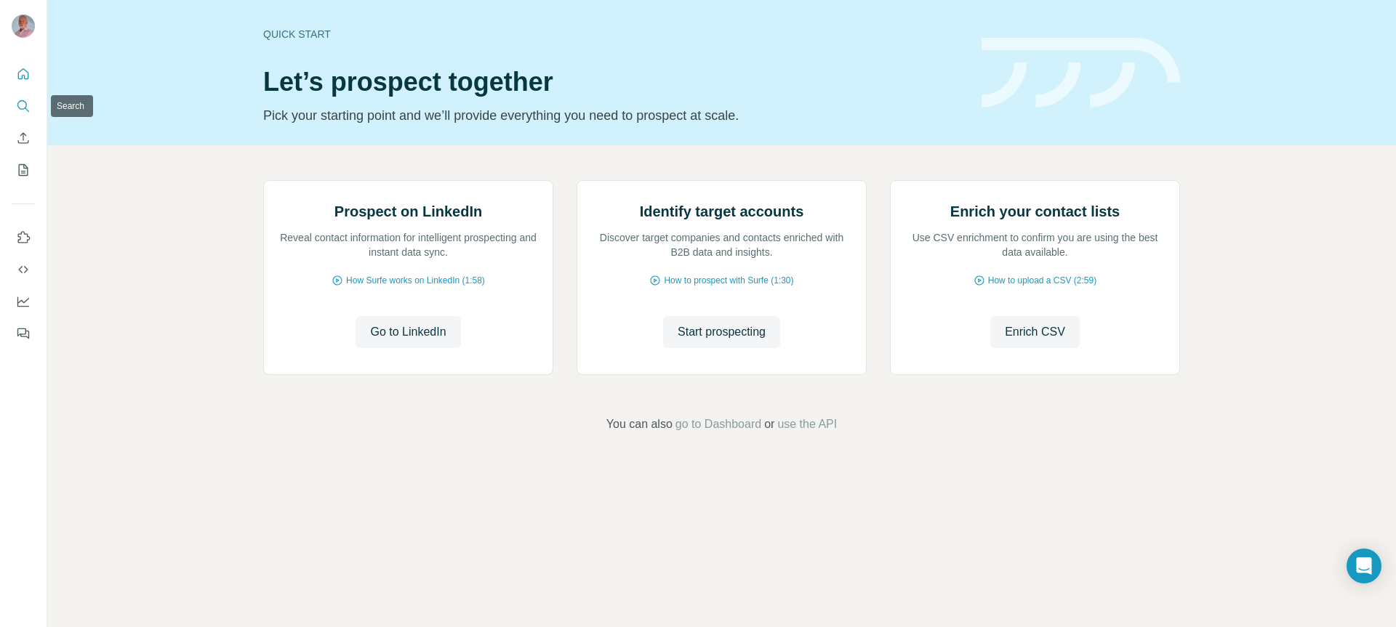
click at [23, 106] on icon "Search" at bounding box center [23, 106] width 15 height 15
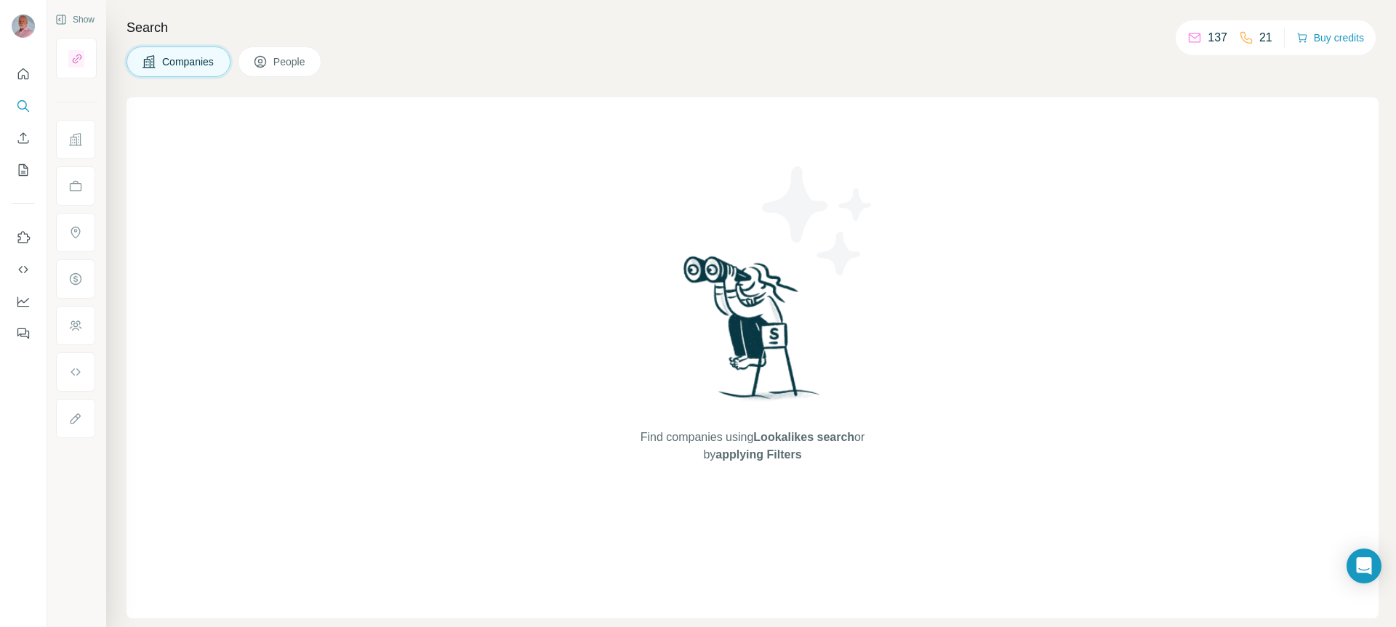
click at [286, 68] on span "People" at bounding box center [289, 62] width 33 height 15
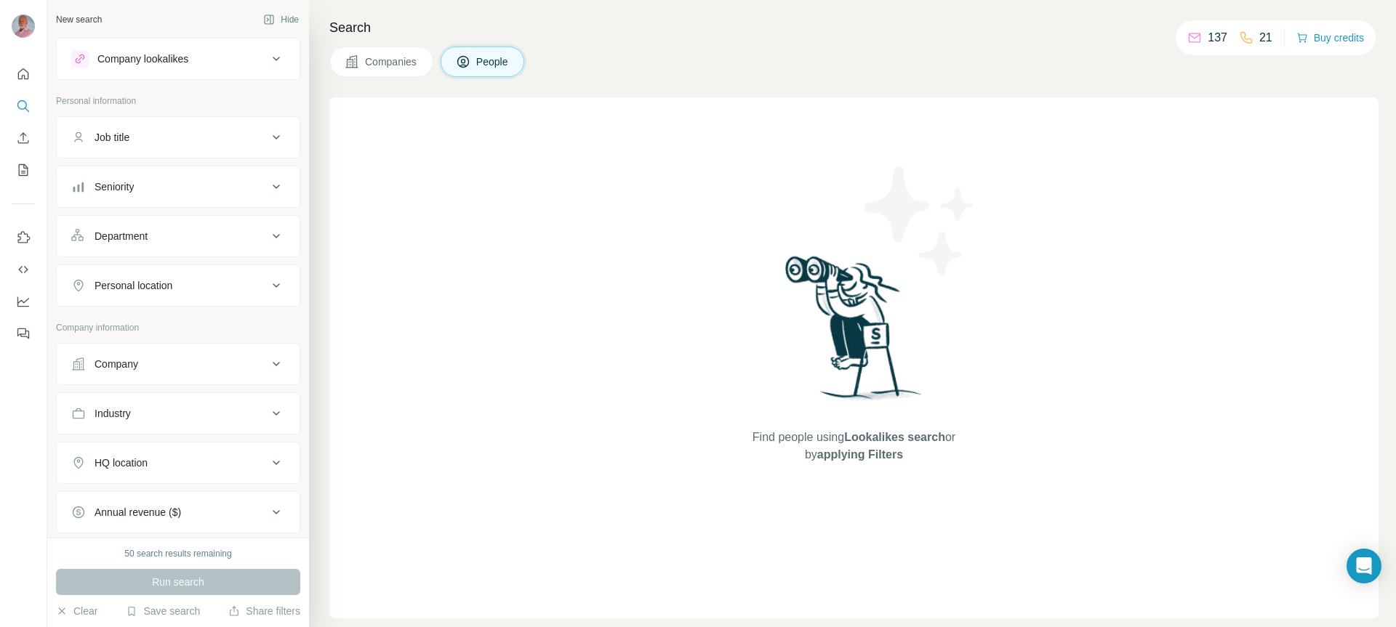
click at [1216, 38] on p "137" at bounding box center [1218, 37] width 20 height 17
click at [268, 138] on icon at bounding box center [276, 137] width 17 height 17
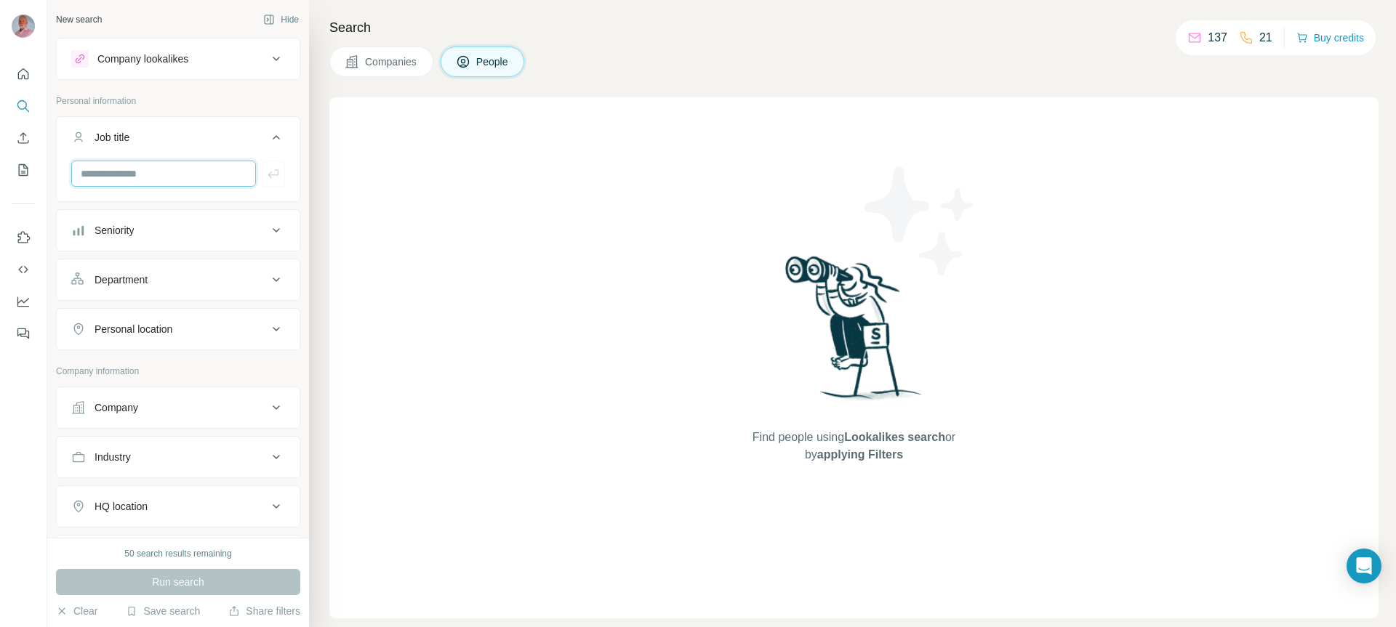
click at [196, 177] on input "text" at bounding box center [163, 174] width 185 height 26
type input "**********"
click at [266, 173] on icon "button" at bounding box center [273, 173] width 15 height 15
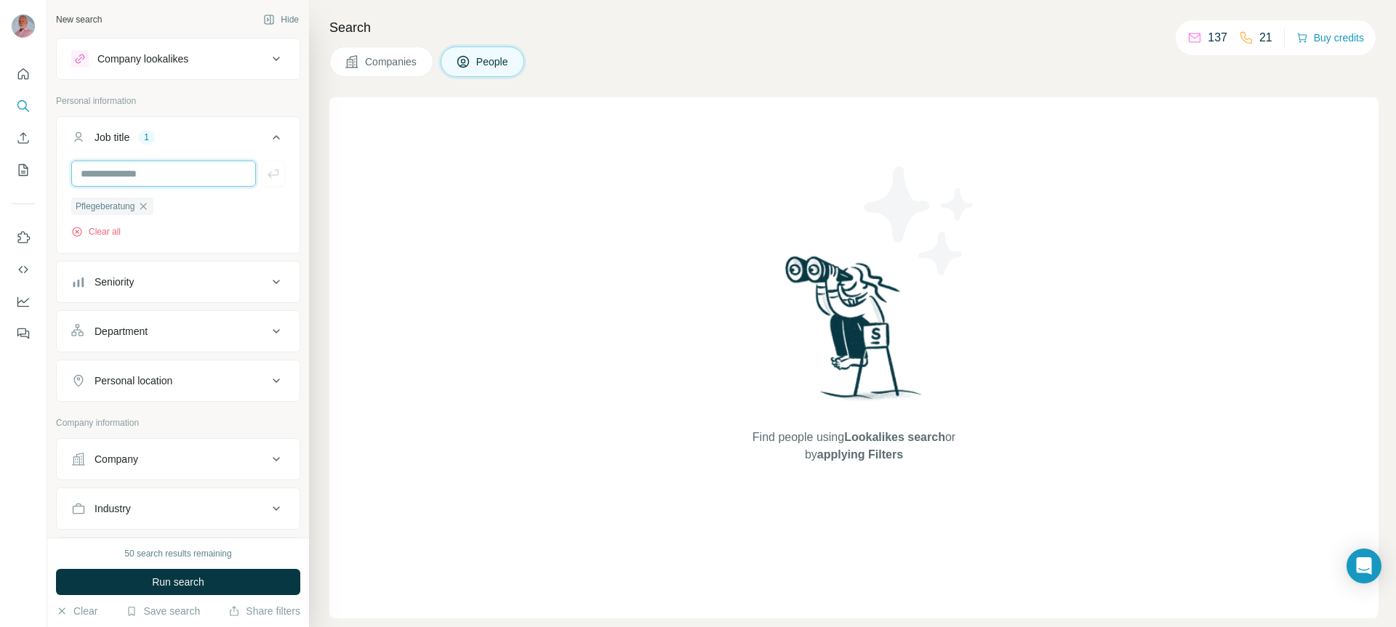
click at [214, 164] on input "text" at bounding box center [163, 174] width 185 height 26
type input "**********"
click at [266, 170] on icon "button" at bounding box center [273, 173] width 15 height 15
click at [268, 139] on icon at bounding box center [276, 137] width 17 height 17
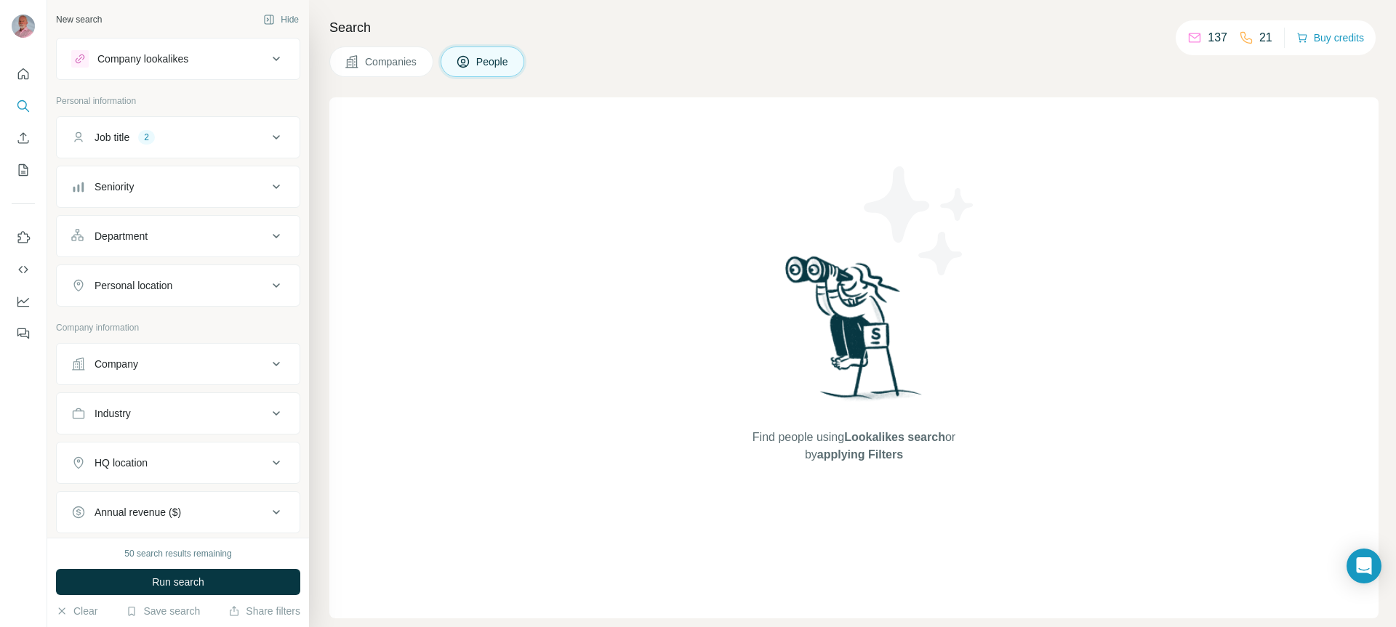
click at [254, 137] on div "Job title 2" at bounding box center [169, 137] width 196 height 15
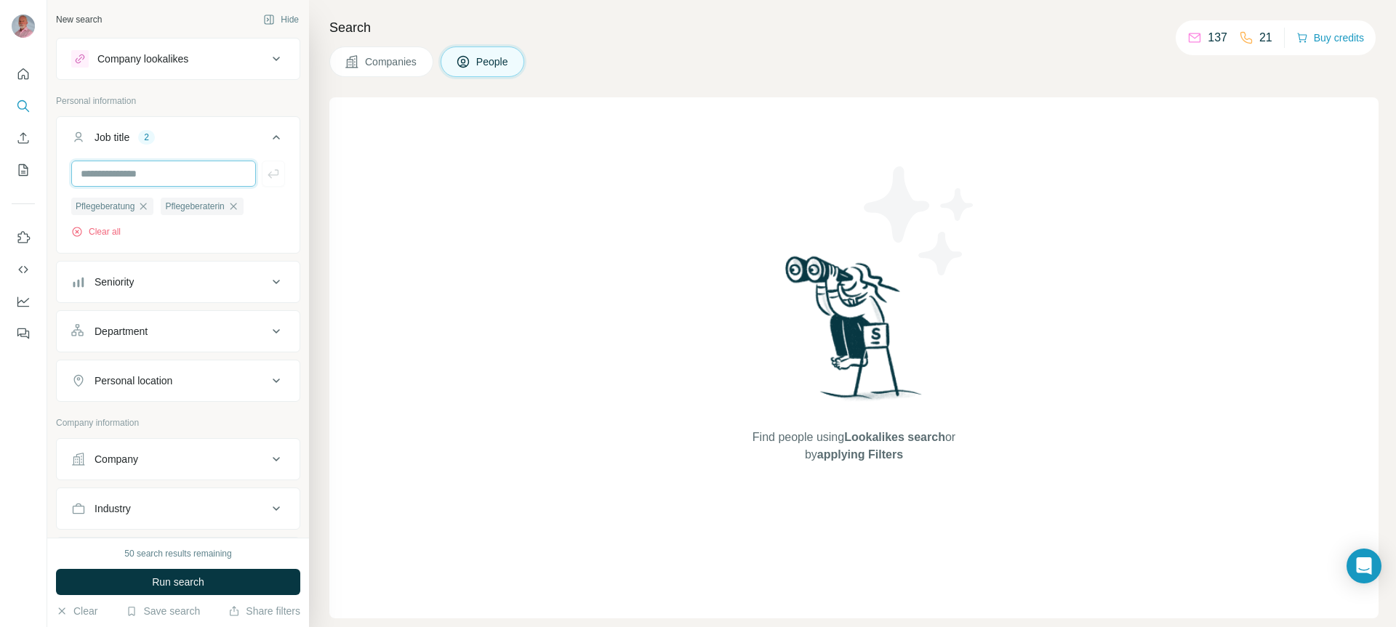
click at [213, 177] on input "text" at bounding box center [163, 174] width 185 height 26
click at [198, 179] on input "text" at bounding box center [163, 174] width 185 height 26
type input "**********"
click at [266, 168] on icon "button" at bounding box center [273, 173] width 15 height 15
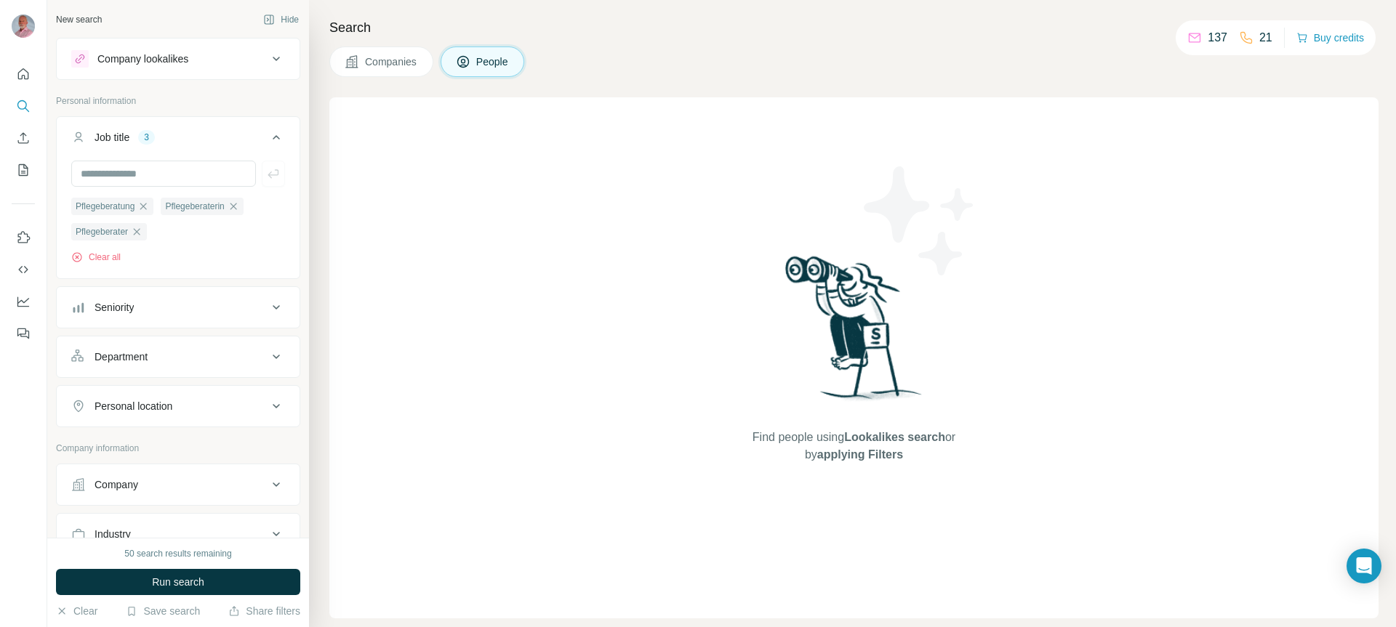
click at [214, 410] on div "Personal location" at bounding box center [169, 406] width 196 height 15
click at [196, 446] on input "text" at bounding box center [178, 443] width 214 height 26
type input "*******"
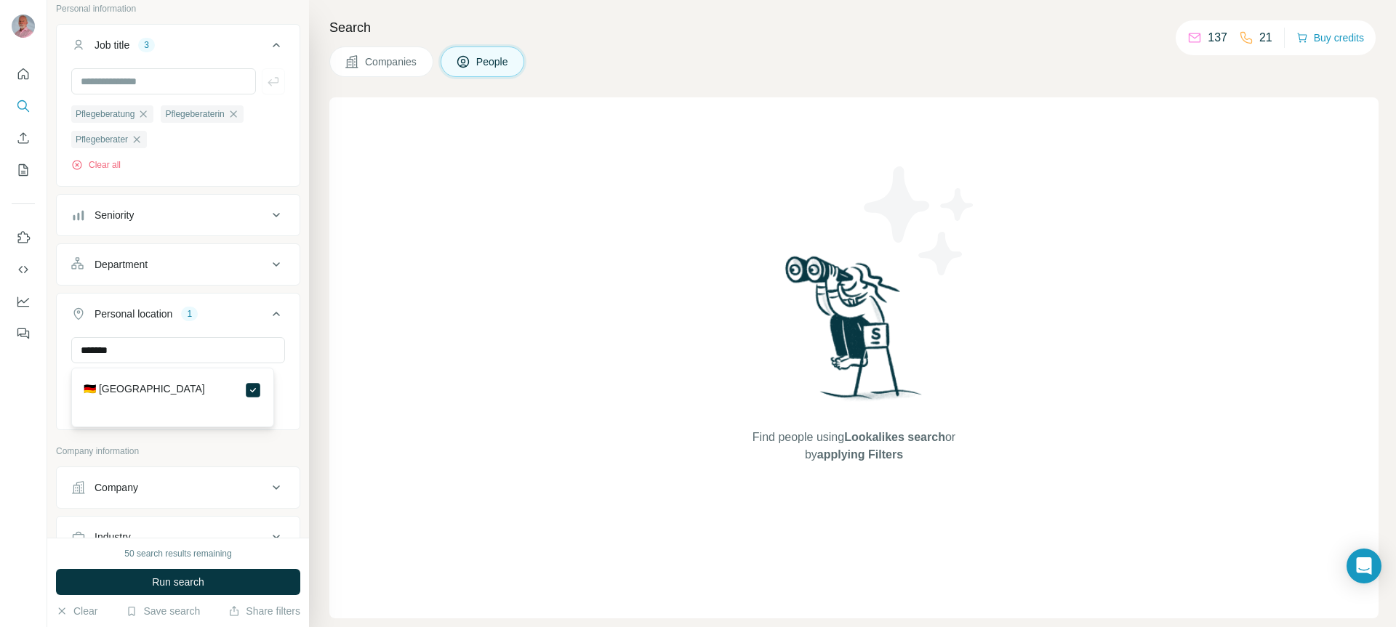
scroll to position [110, 0]
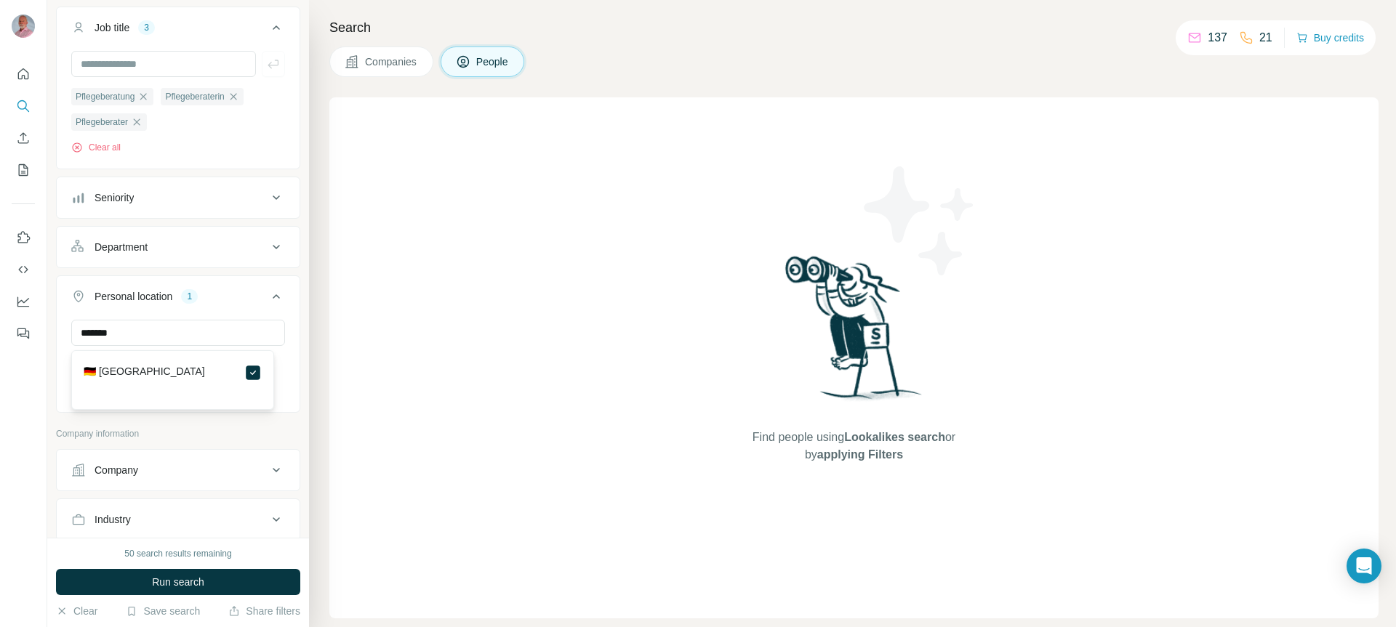
click at [191, 464] on button "Company" at bounding box center [178, 470] width 243 height 35
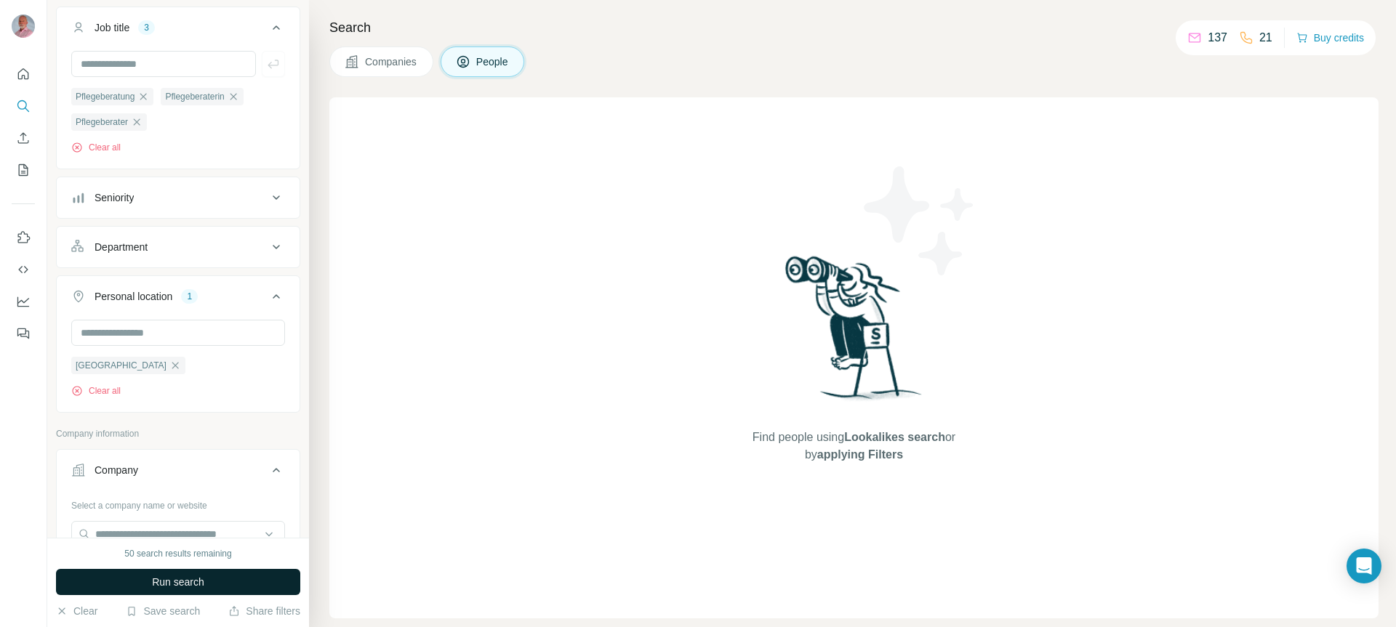
click at [174, 587] on span "Run search" at bounding box center [178, 582] width 52 height 15
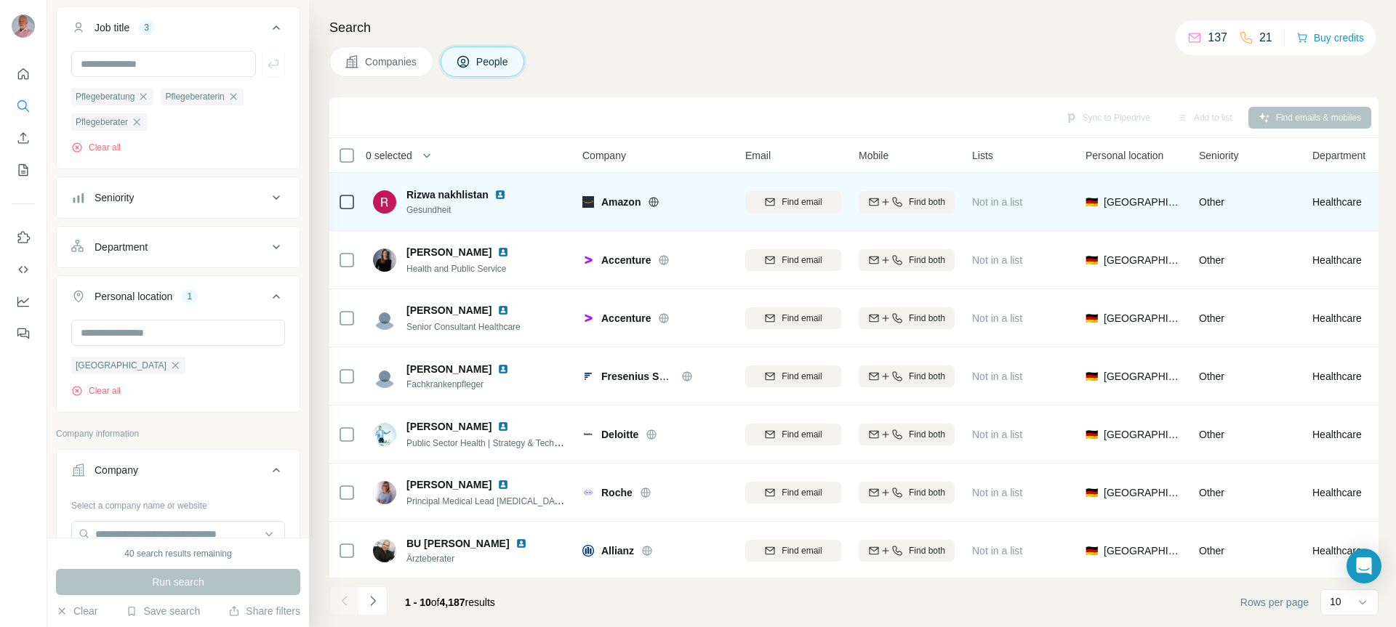
click at [502, 194] on img at bounding box center [500, 195] width 12 height 12
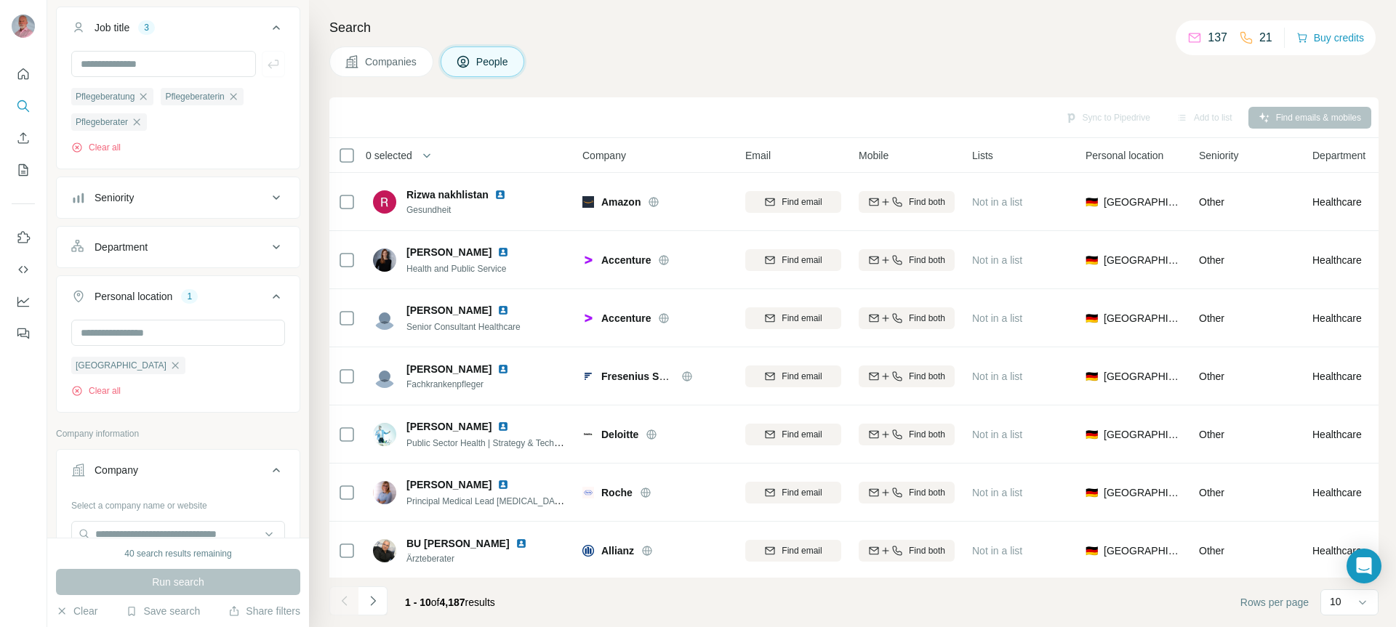
click at [603, 156] on span "Company" at bounding box center [604, 155] width 44 height 15
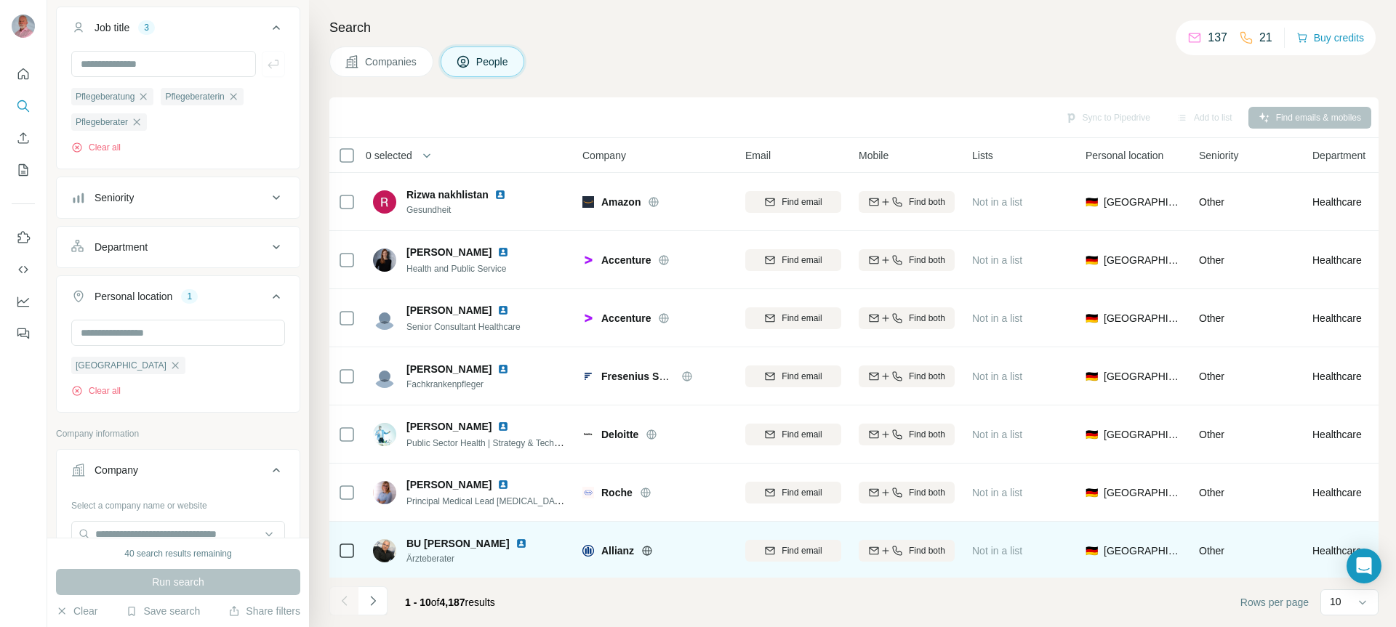
scroll to position [185, 0]
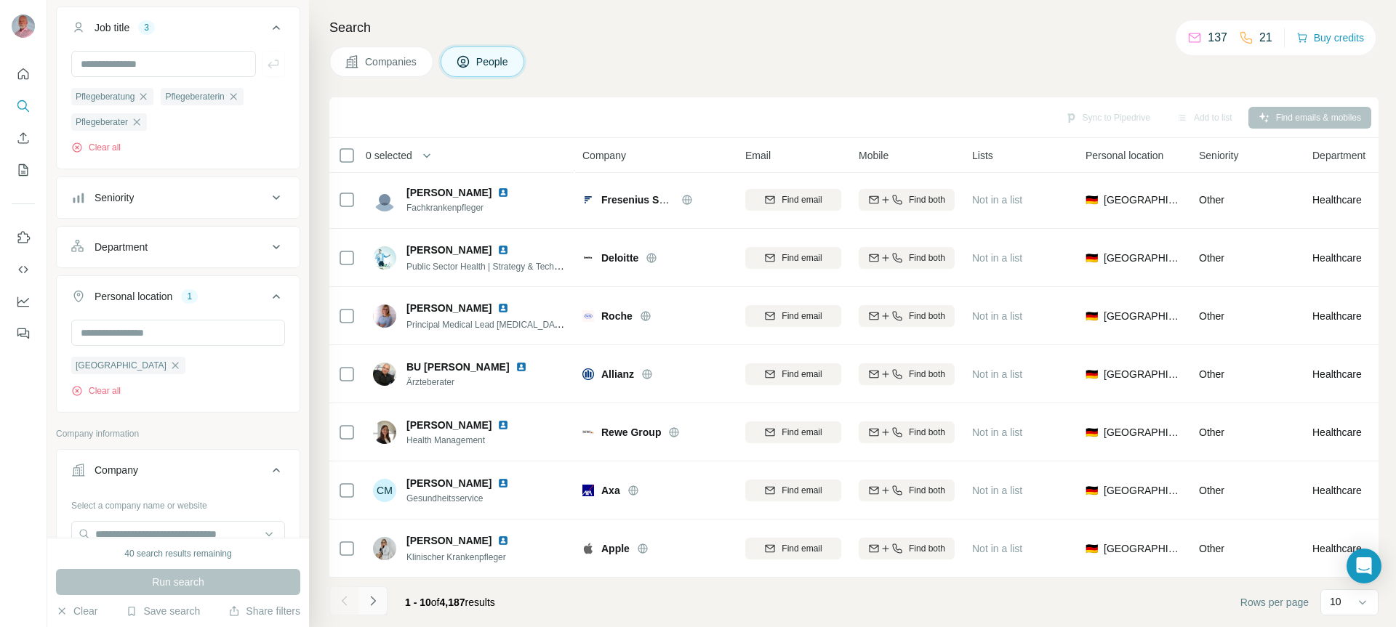
click at [376, 599] on icon "Navigate to next page" at bounding box center [373, 601] width 15 height 15
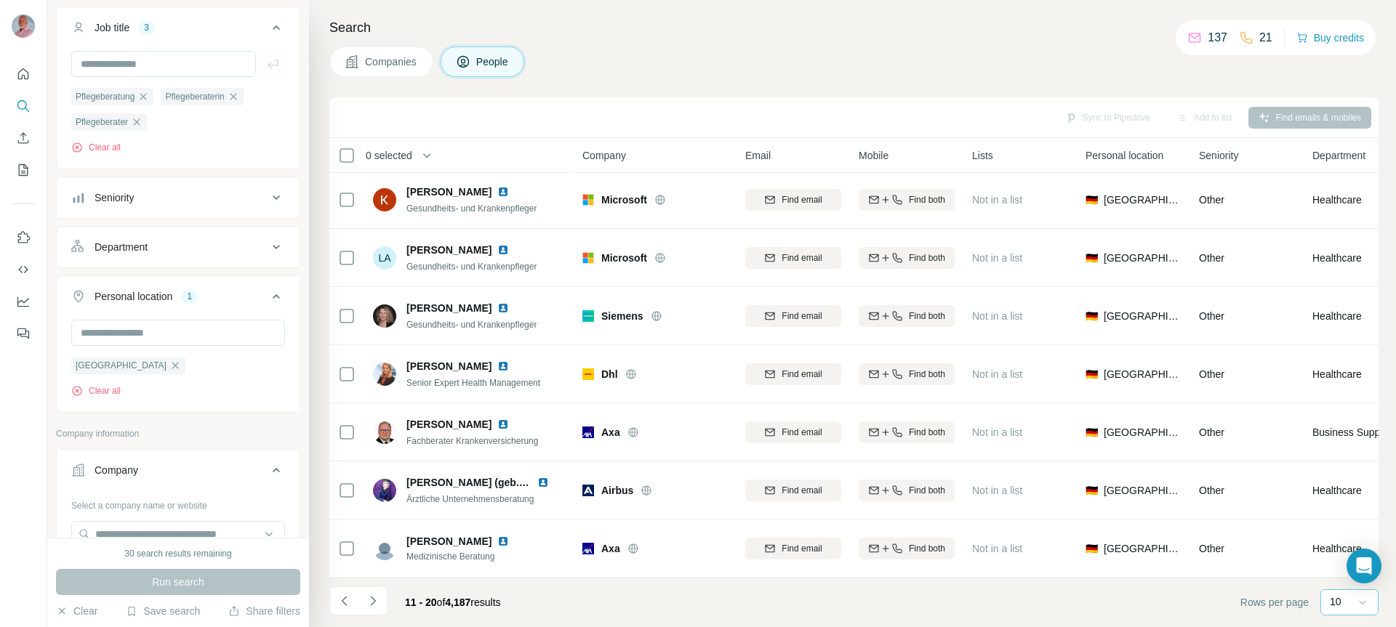
click at [1360, 598] on icon at bounding box center [1362, 602] width 15 height 15
click at [1343, 491] on p "60" at bounding box center [1339, 491] width 12 height 15
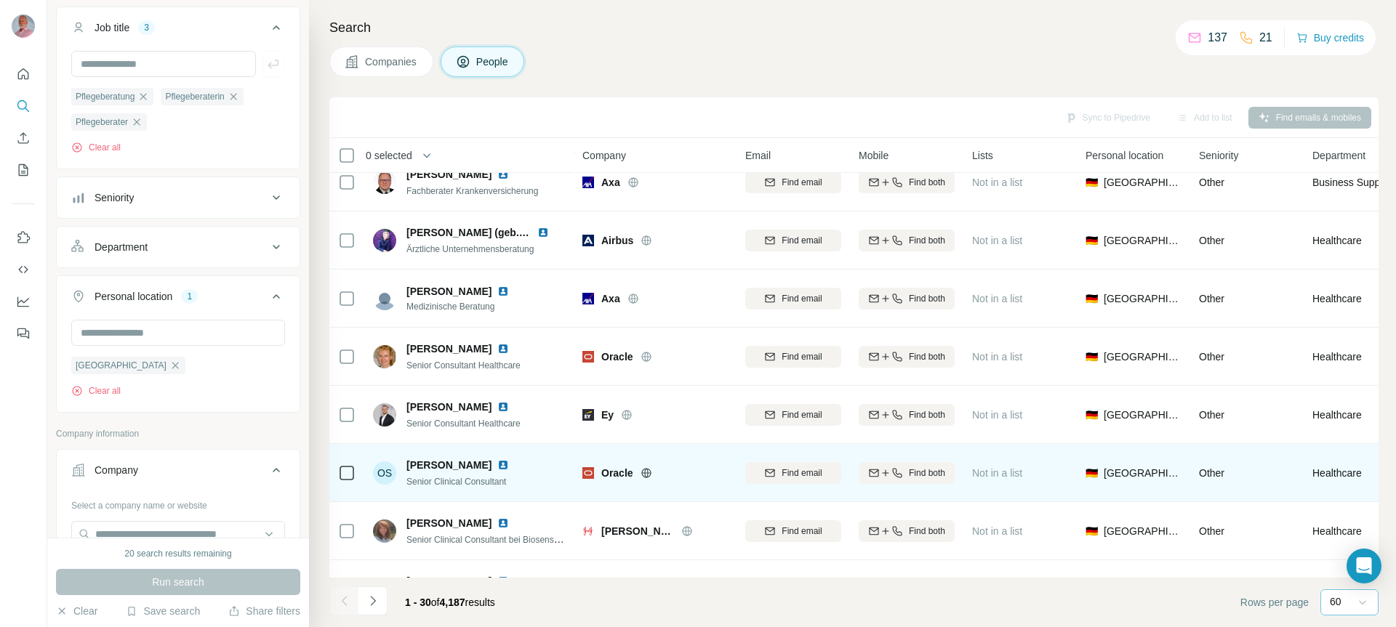
scroll to position [1348, 0]
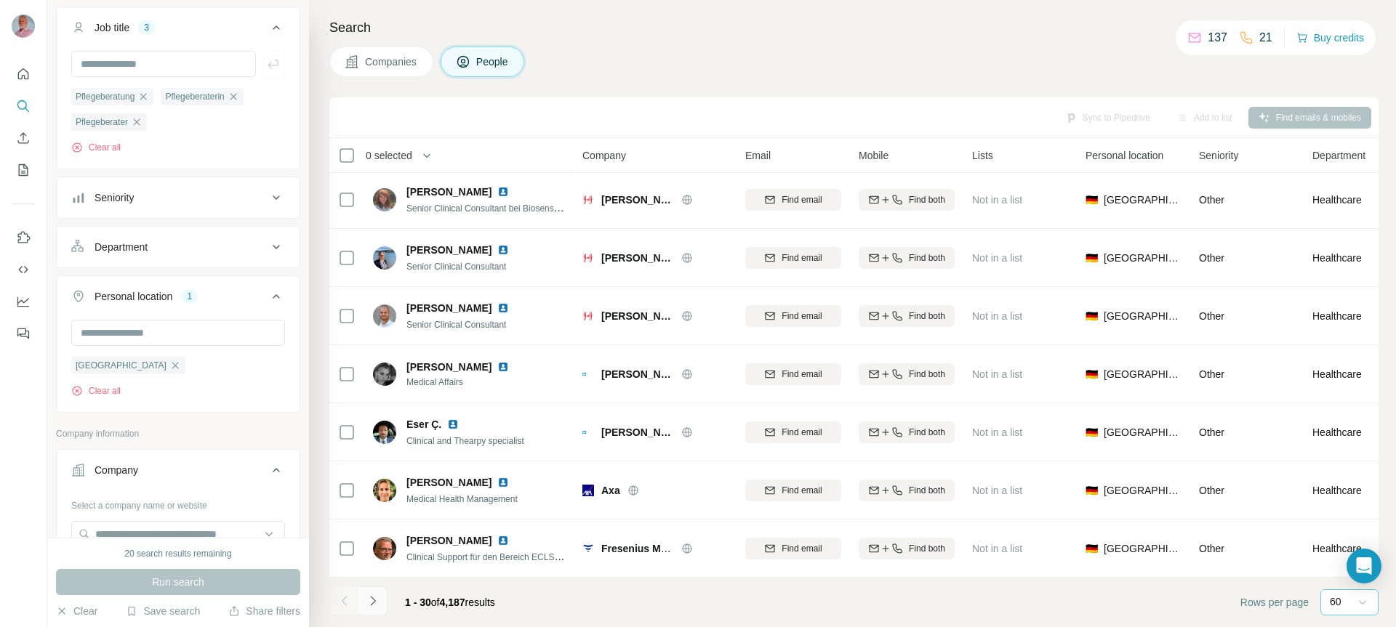
click at [375, 601] on icon "Navigate to next page" at bounding box center [373, 601] width 15 height 15
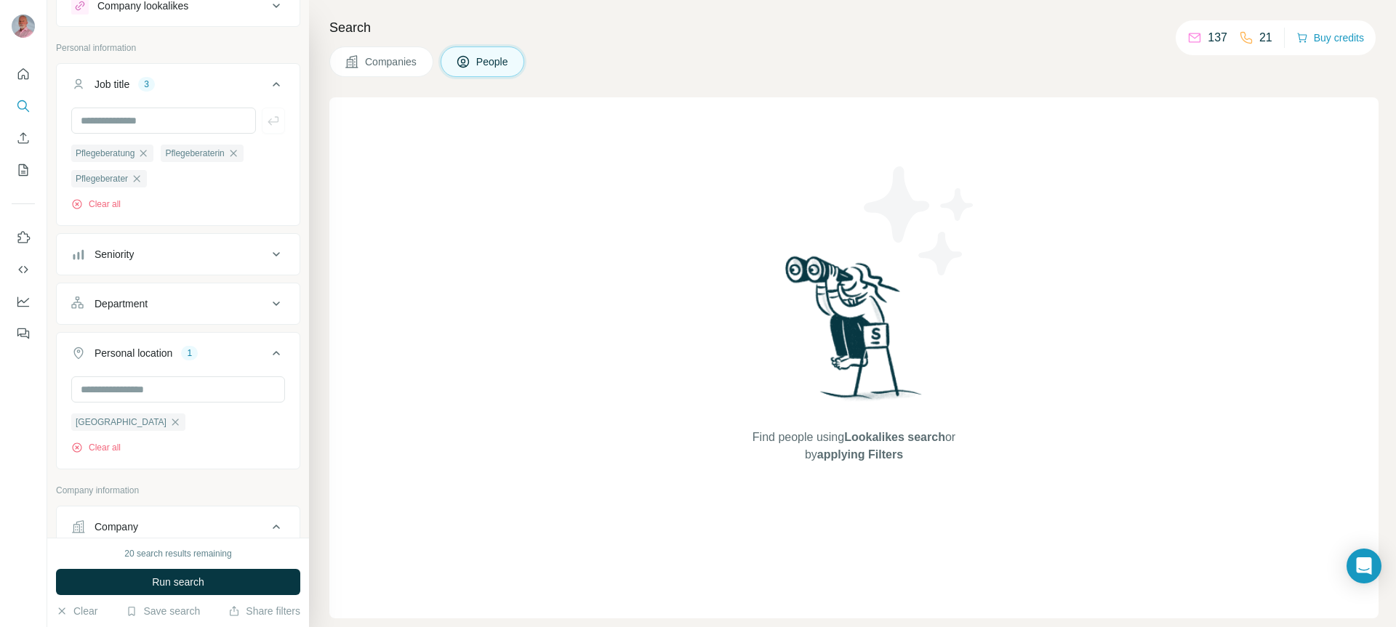
scroll to position [0, 0]
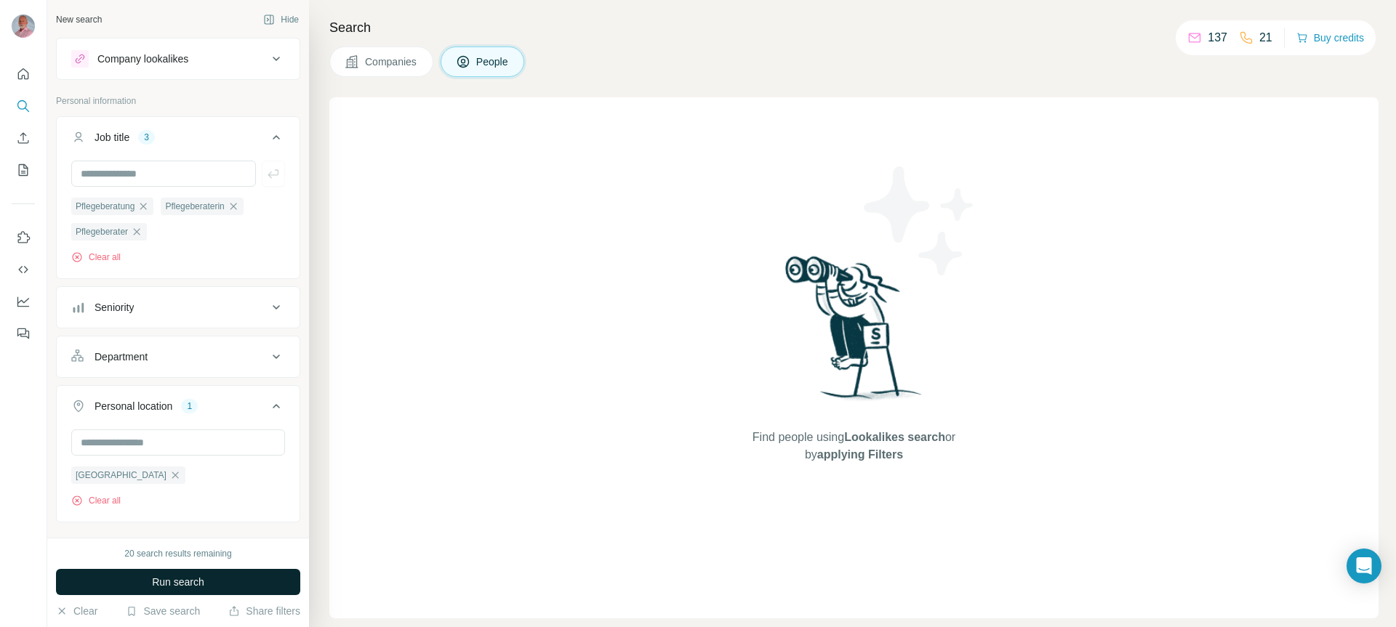
click at [165, 579] on span "Run search" at bounding box center [178, 582] width 52 height 15
